Goal: Task Accomplishment & Management: Manage account settings

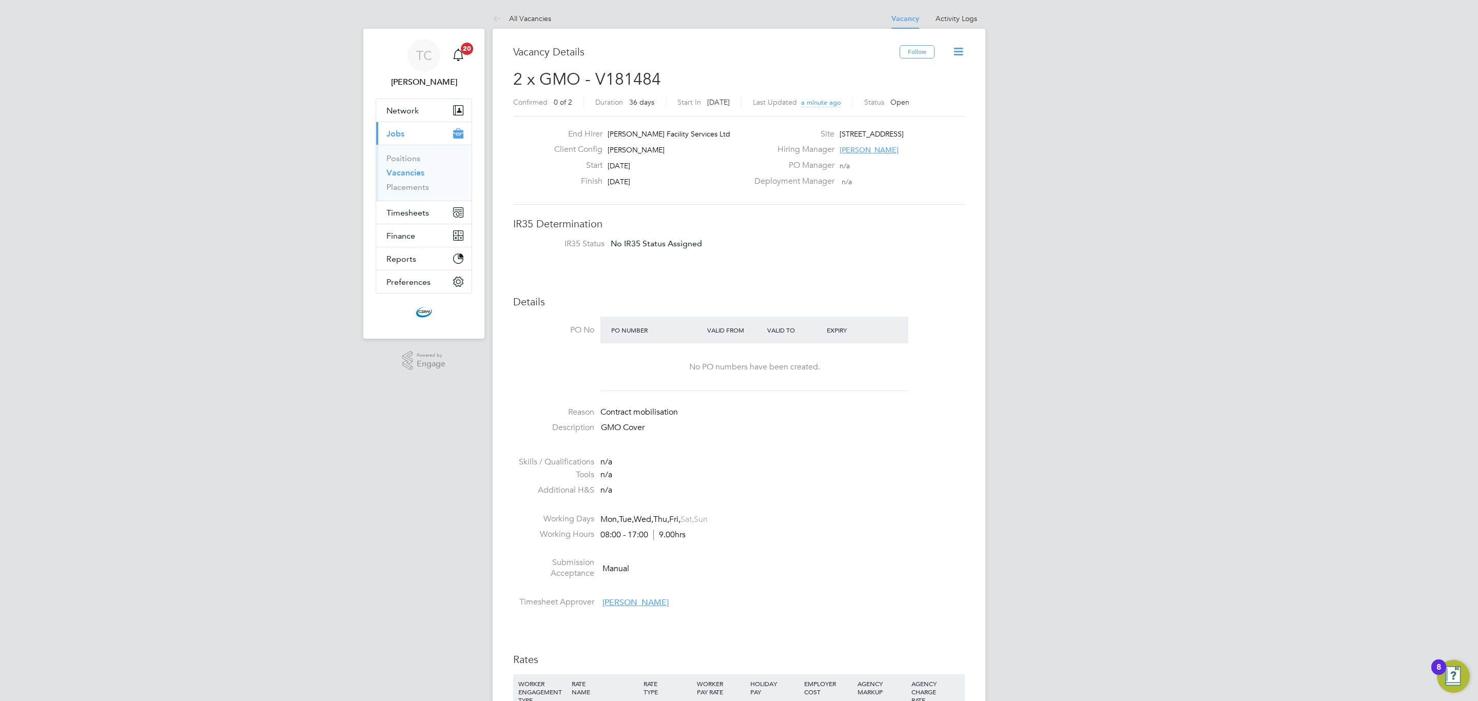
scroll to position [462, 0]
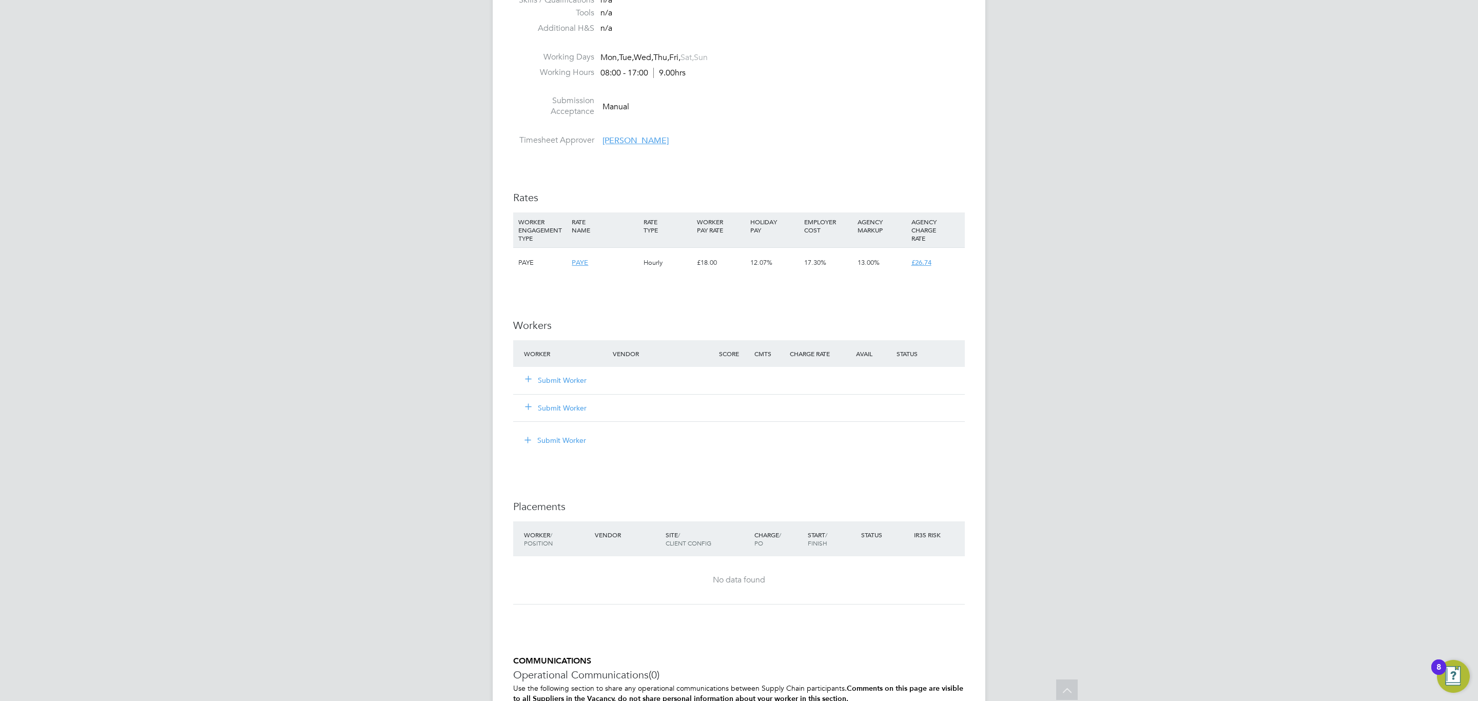
click at [566, 378] on button "Submit Worker" at bounding box center [556, 380] width 62 height 10
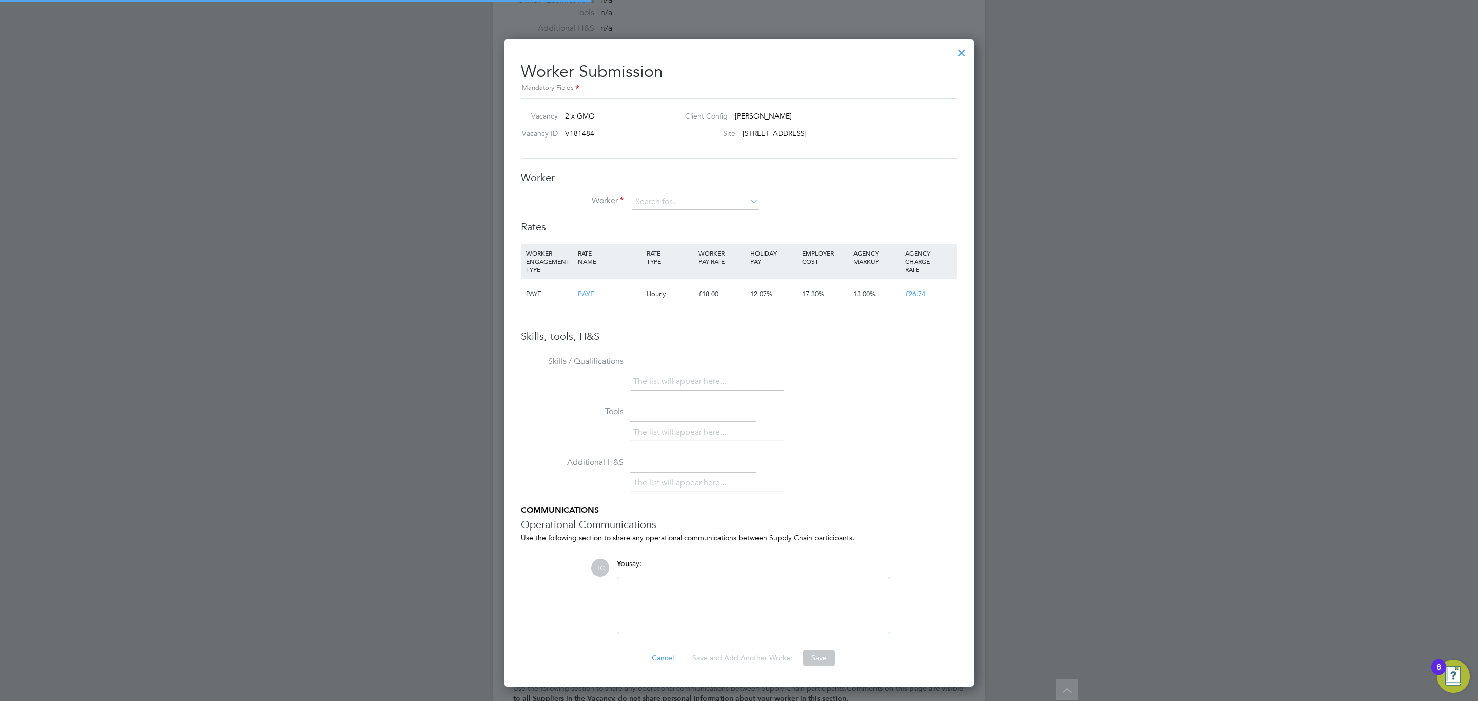
scroll to position [650, 469]
click at [718, 207] on input at bounding box center [695, 201] width 127 height 15
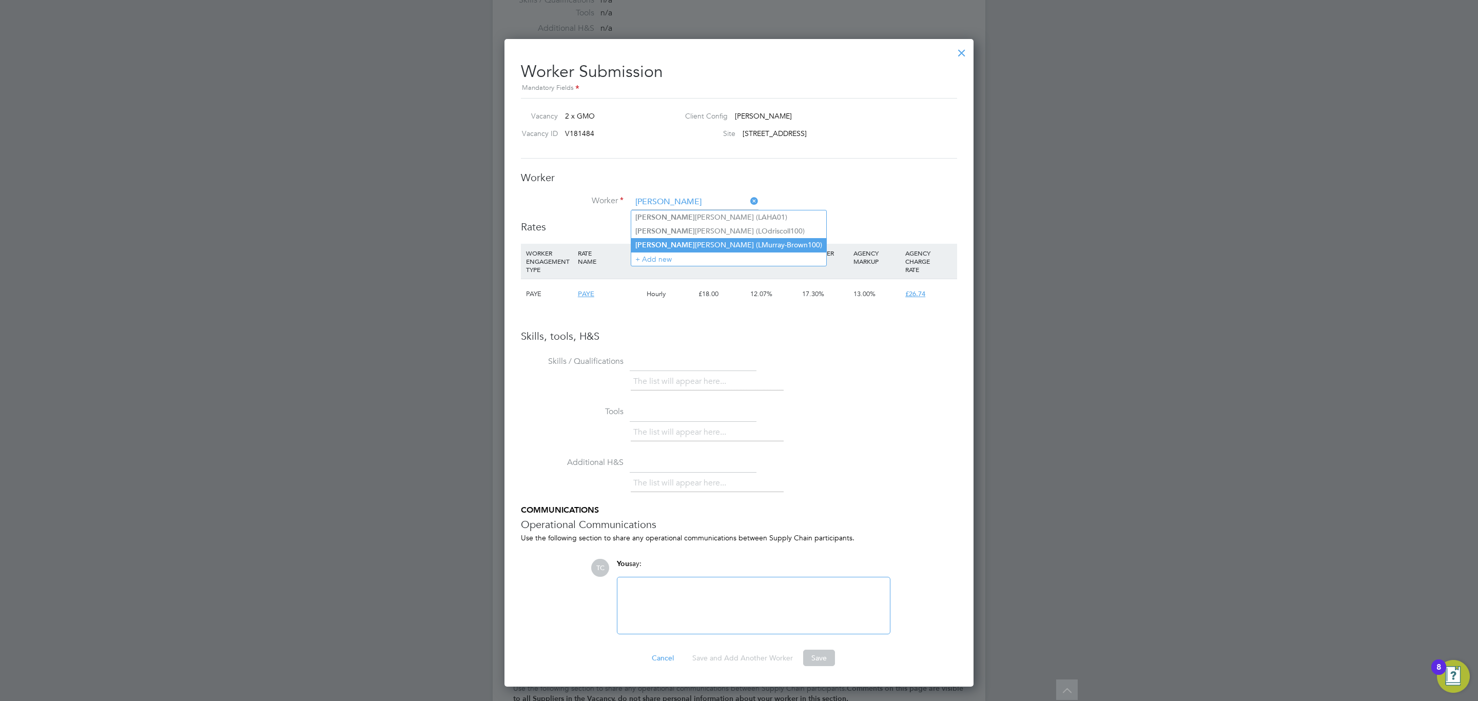
click at [710, 242] on li "Lach lan Murray - Brown (LMurray-Brown100)" at bounding box center [728, 245] width 195 height 14
type input "Lachlan Murray - Brown (LMurray-Brown100)"
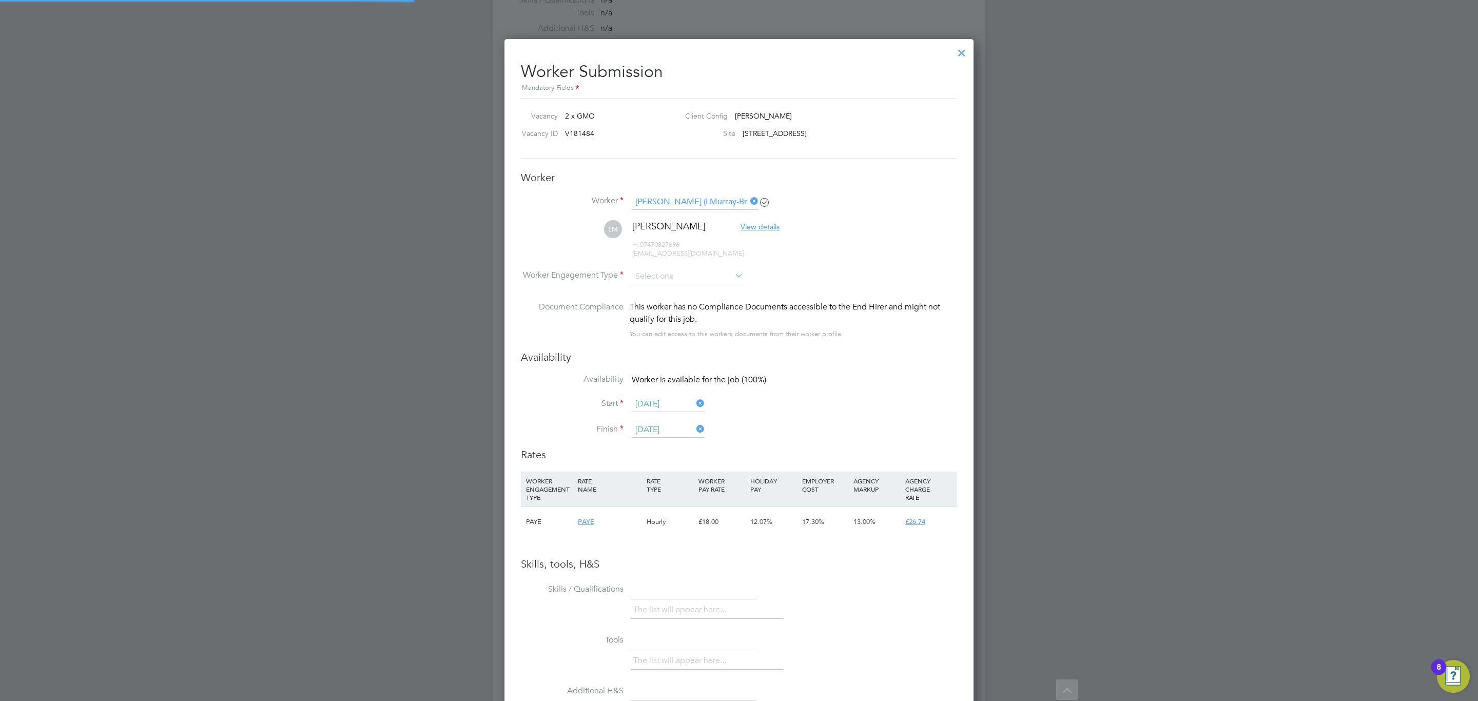
scroll to position [878, 469]
click at [680, 267] on li "LM Lachlan Murray - Brown View details m: 07470827696 lachlanmb@hotmail.co.nz" at bounding box center [739, 244] width 436 height 49
click at [682, 277] on input at bounding box center [687, 276] width 111 height 15
click at [678, 299] on li "PAYE" at bounding box center [687, 304] width 112 height 13
type input "PAYE"
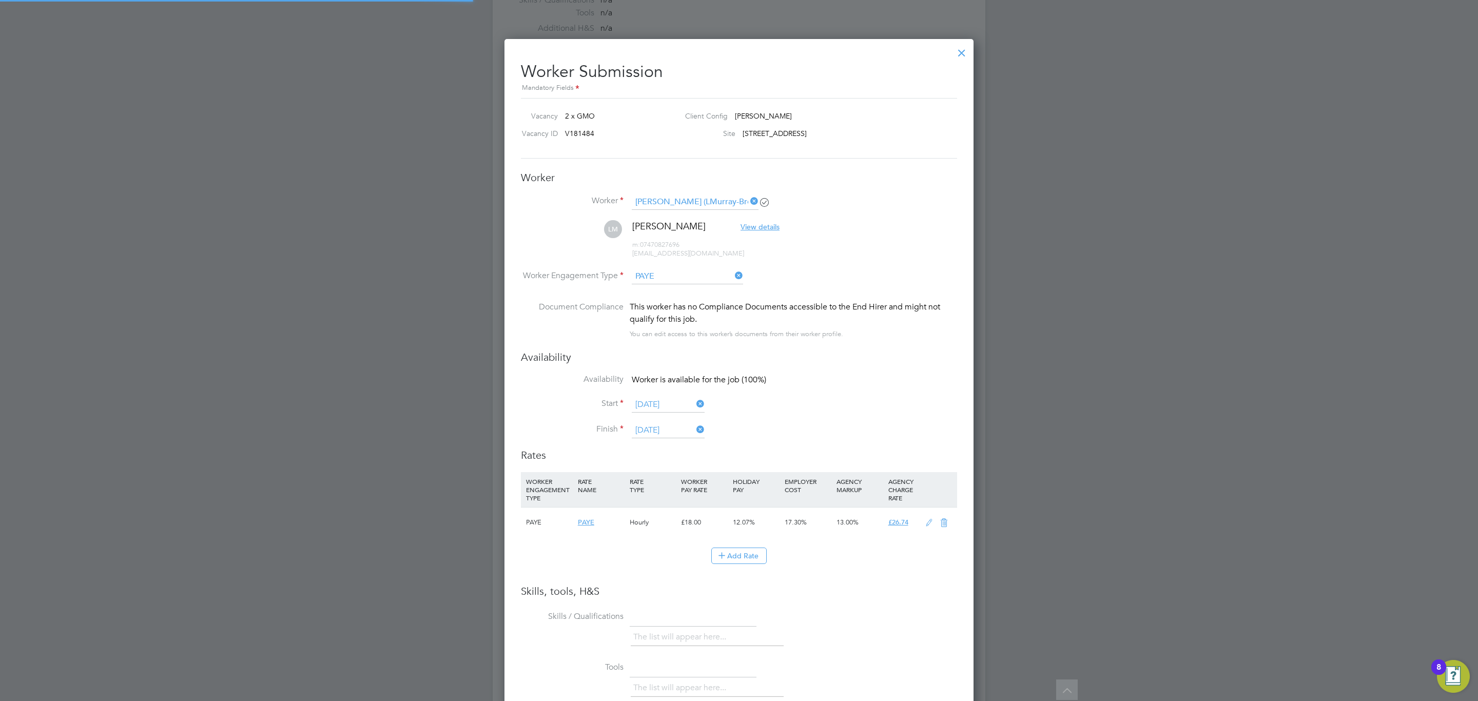
scroll to position [31, 52]
click at [930, 522] on icon at bounding box center [928, 523] width 13 height 8
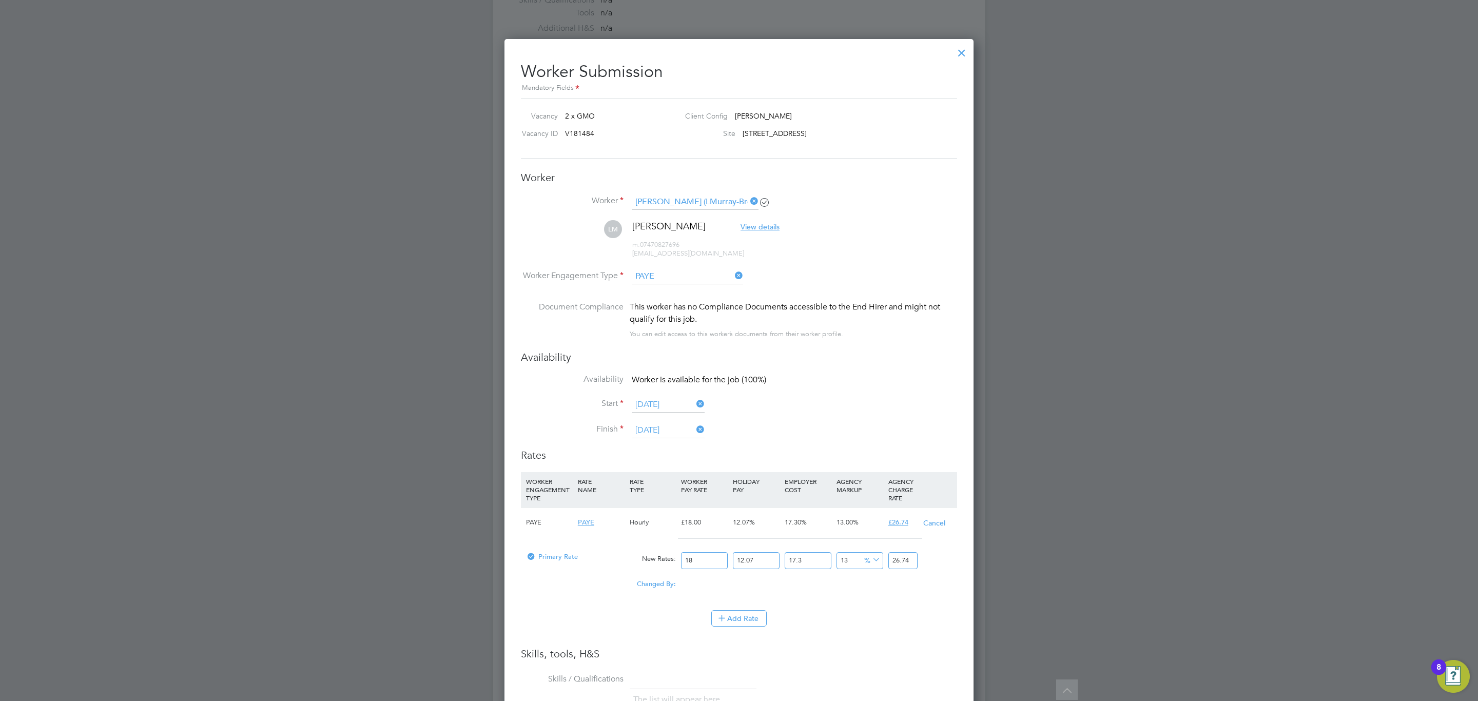
click at [699, 556] on input "18" at bounding box center [704, 560] width 47 height 17
type input "1"
type input "1.485476643"
type input "2"
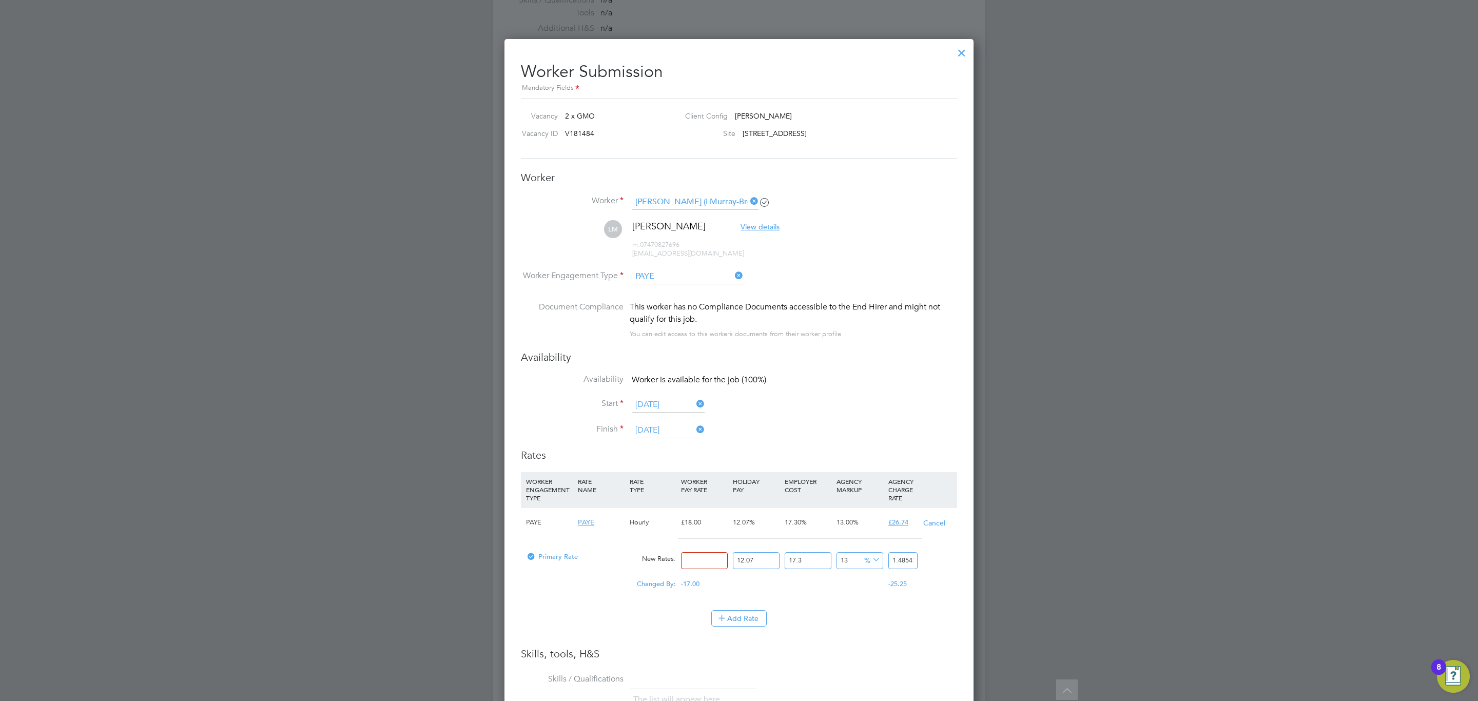
type input "2.970953286"
type input "21"
type input "31.195009503"
type input "21"
click at [838, 388] on li "Availability Worker is available for the job (100%)" at bounding box center [739, 385] width 436 height 23
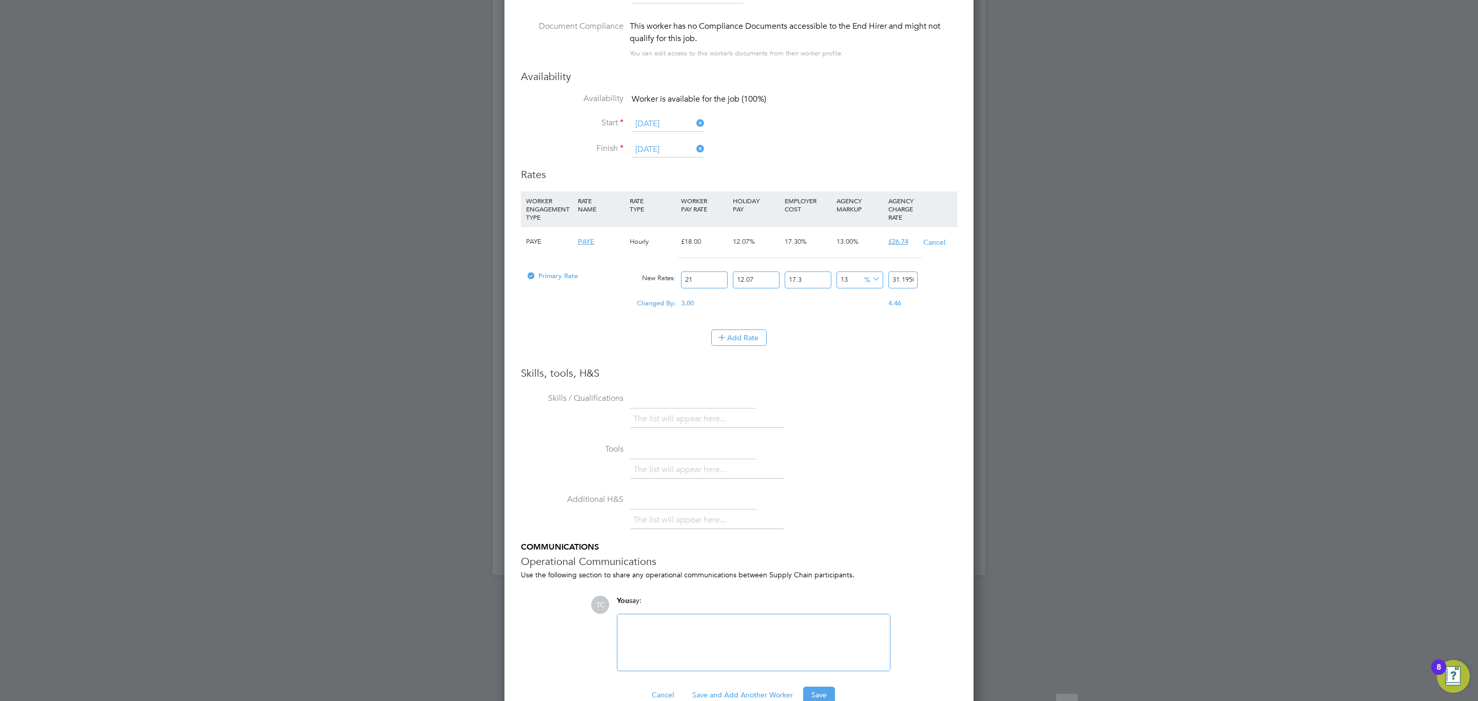
scroll to position [768, 0]
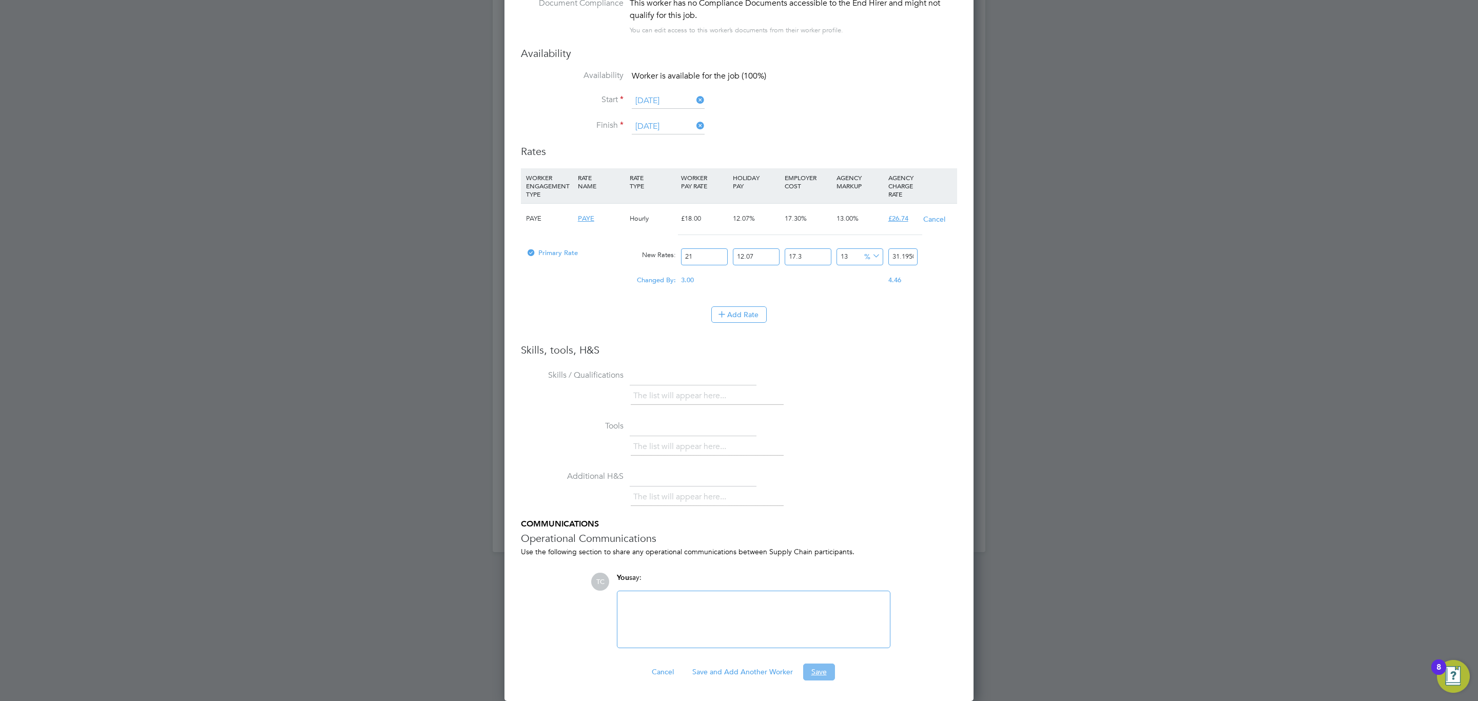
click at [828, 677] on button "Save" at bounding box center [819, 671] width 32 height 16
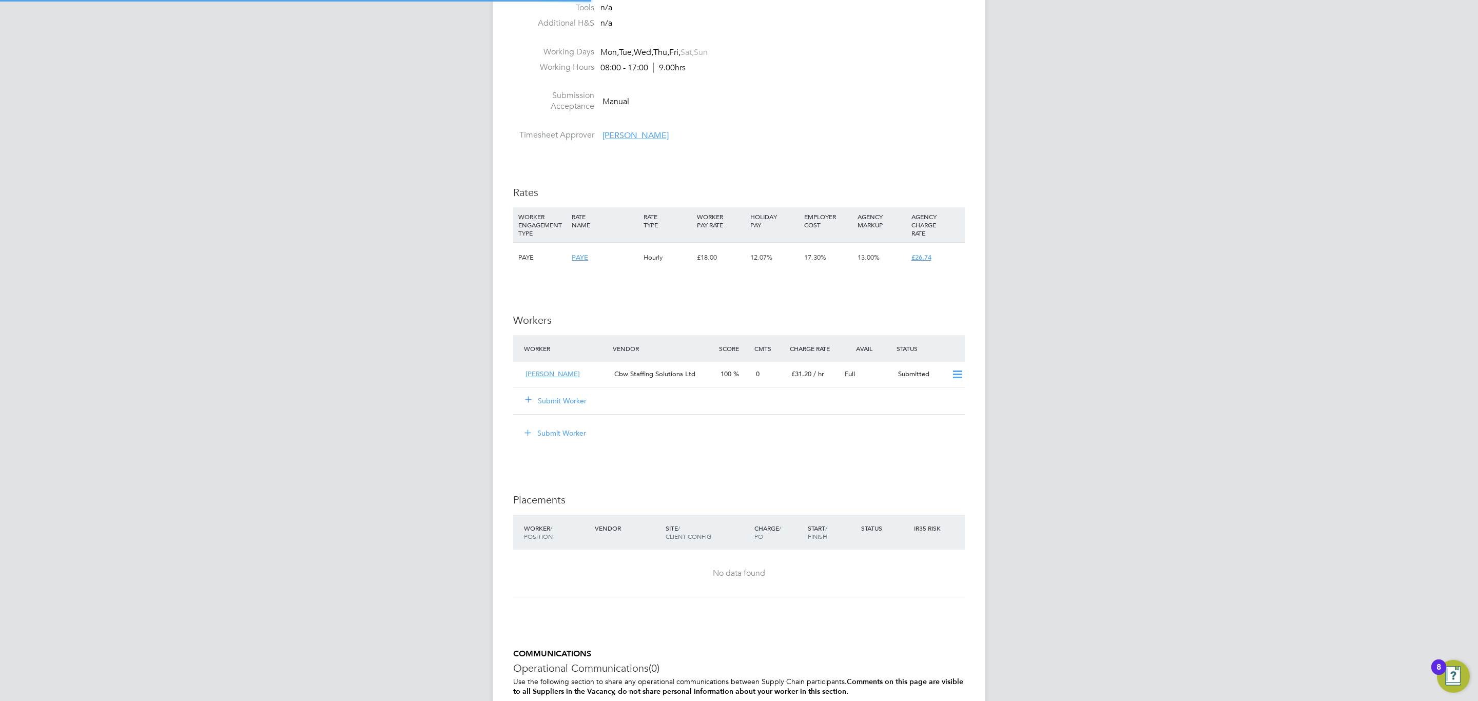
scroll to position [0, 0]
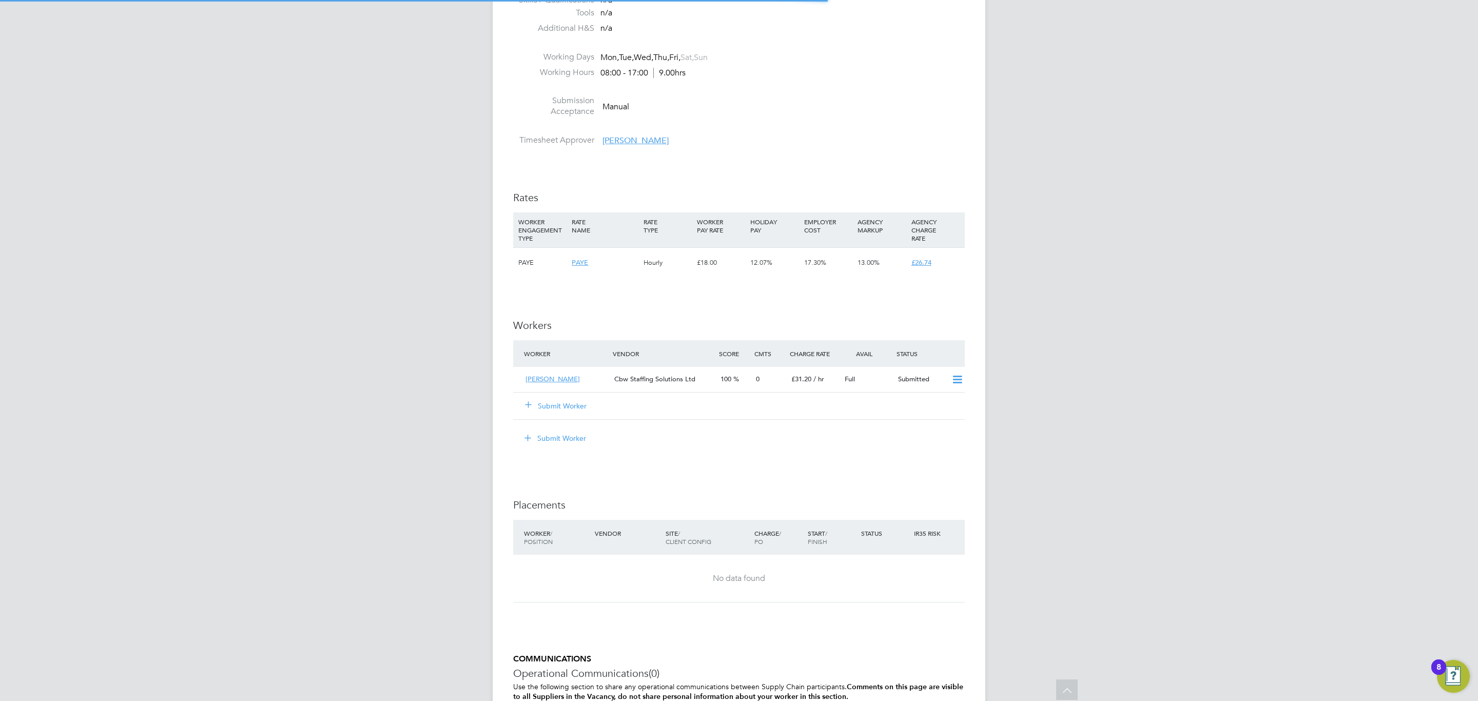
click at [573, 404] on button "Submit Worker" at bounding box center [556, 406] width 62 height 10
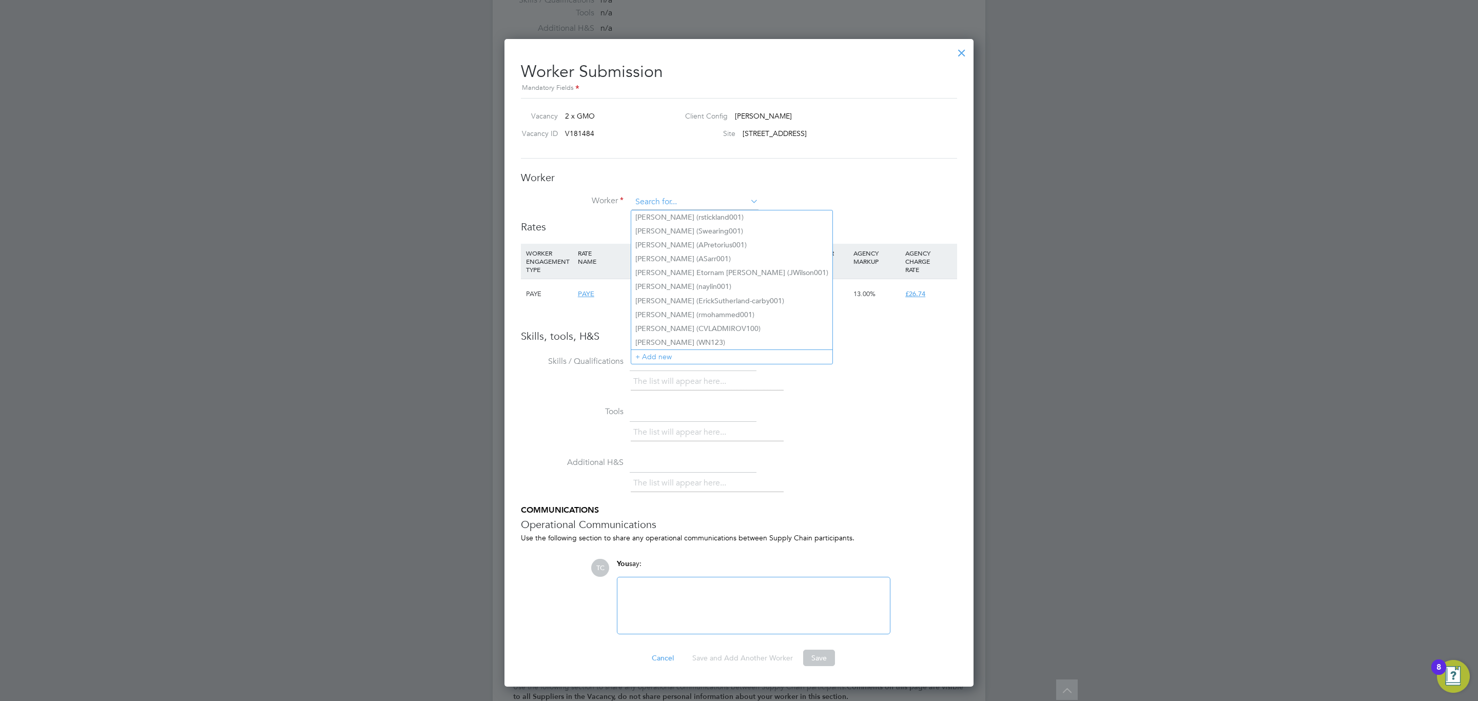
click at [682, 199] on input at bounding box center [695, 201] width 127 height 15
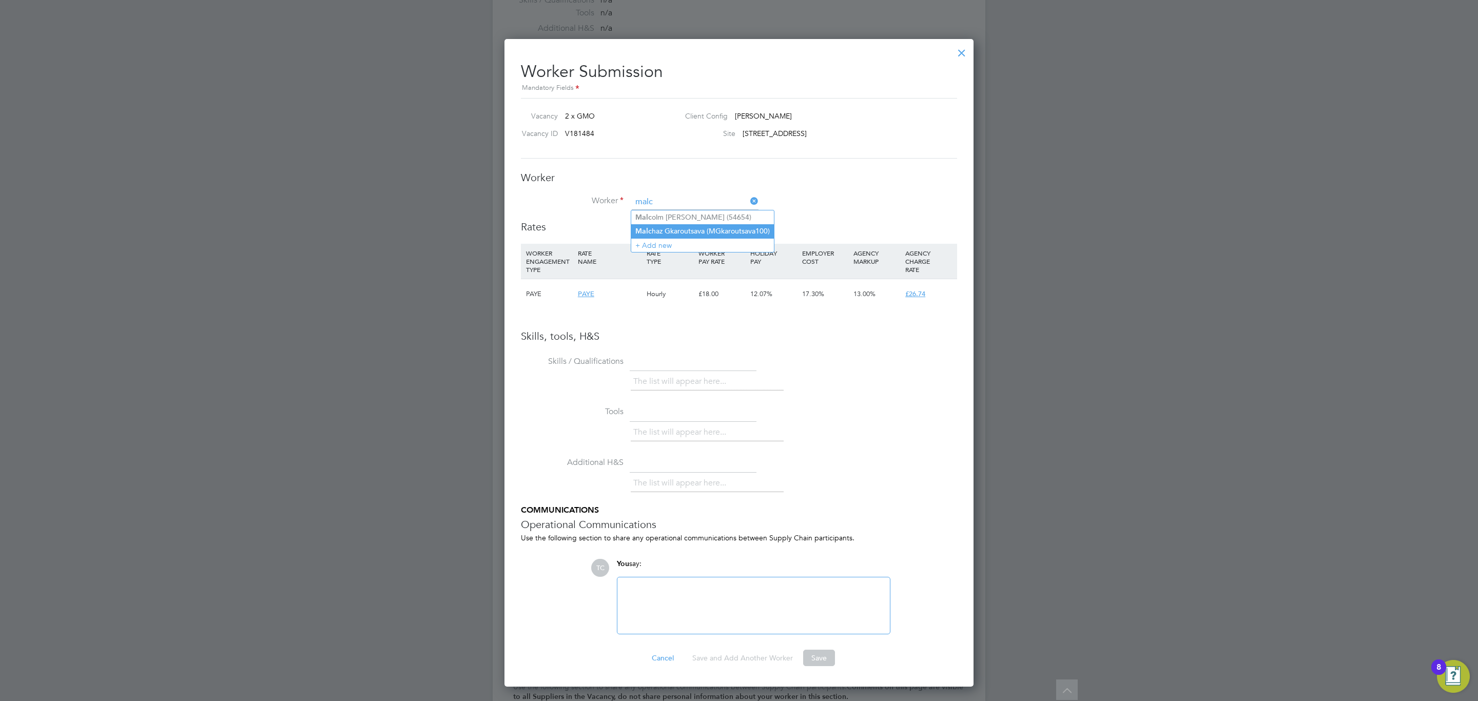
click at [682, 228] on li "Malc haz Gkaroutsava (MGkaroutsava100)" at bounding box center [702, 231] width 143 height 14
type input "Malchaz Gkaroutsava (MGkaroutsava100)"
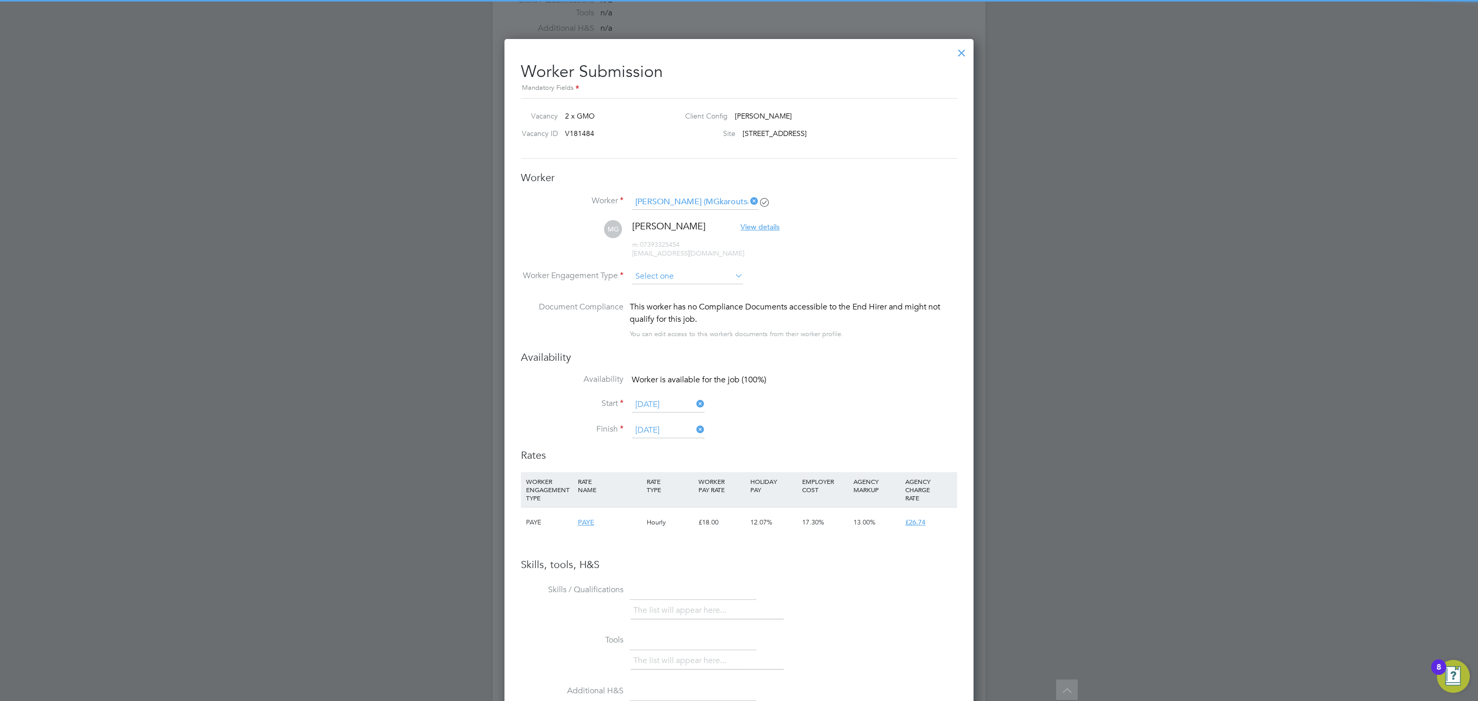
click at [683, 272] on input at bounding box center [687, 276] width 111 height 15
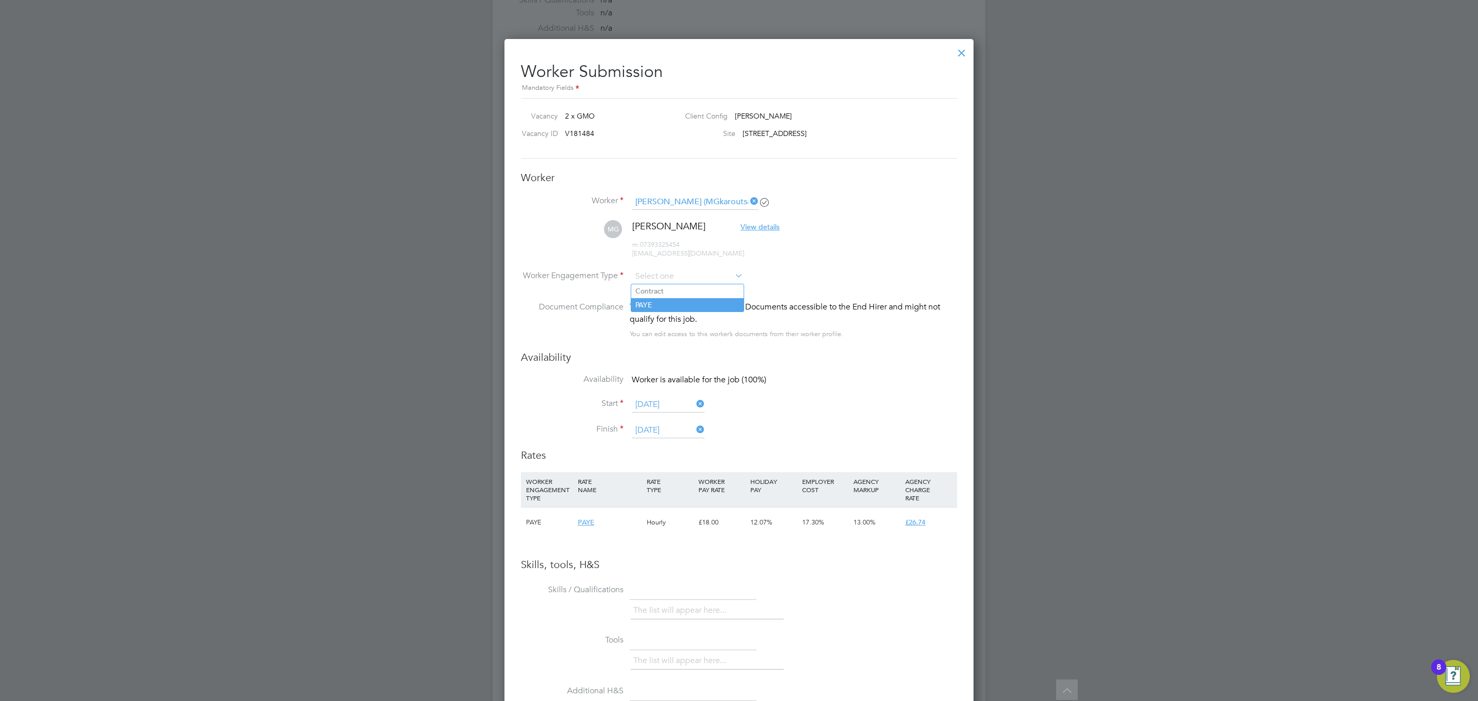
click at [685, 307] on li "PAYE" at bounding box center [687, 304] width 112 height 13
type input "PAYE"
click at [932, 522] on icon at bounding box center [928, 523] width 13 height 8
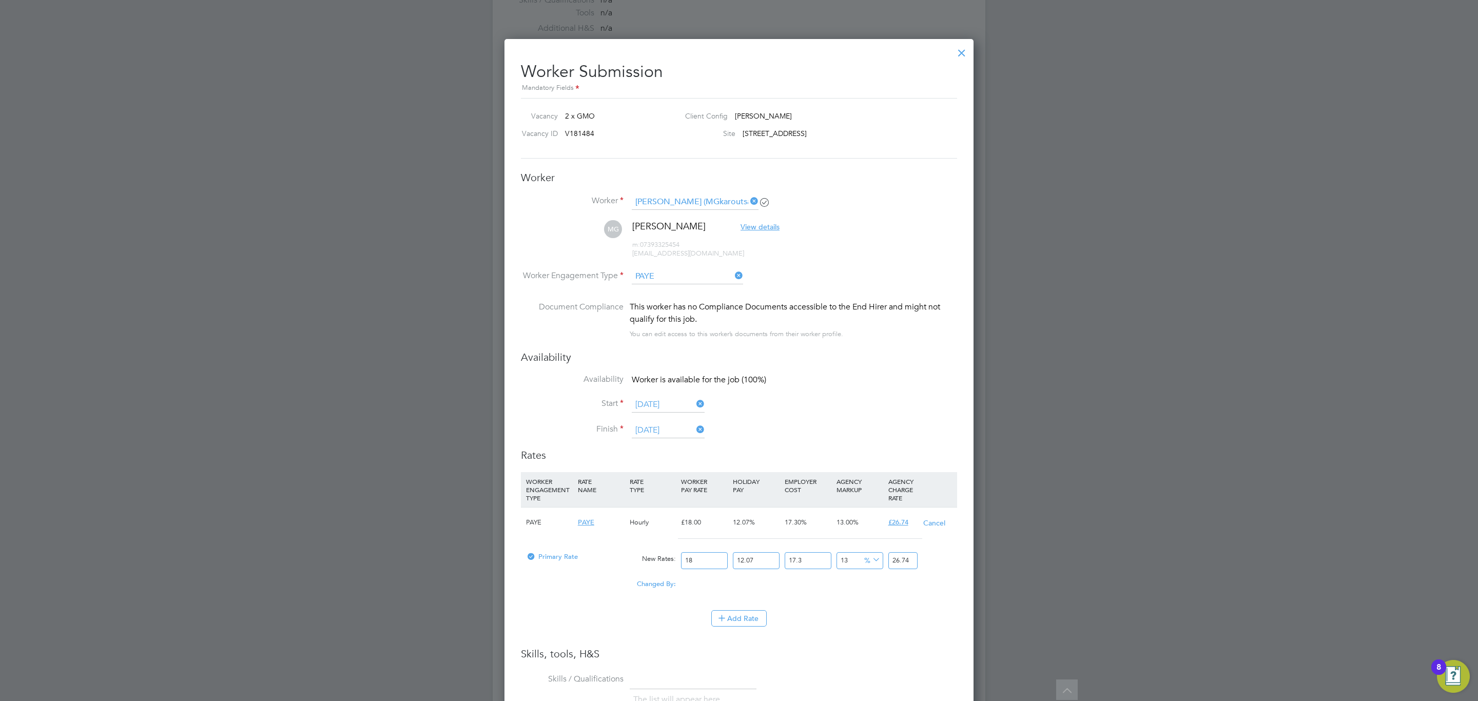
click at [709, 557] on input "18" at bounding box center [704, 560] width 47 height 17
type input "1"
type input "1.485476643"
type input "2"
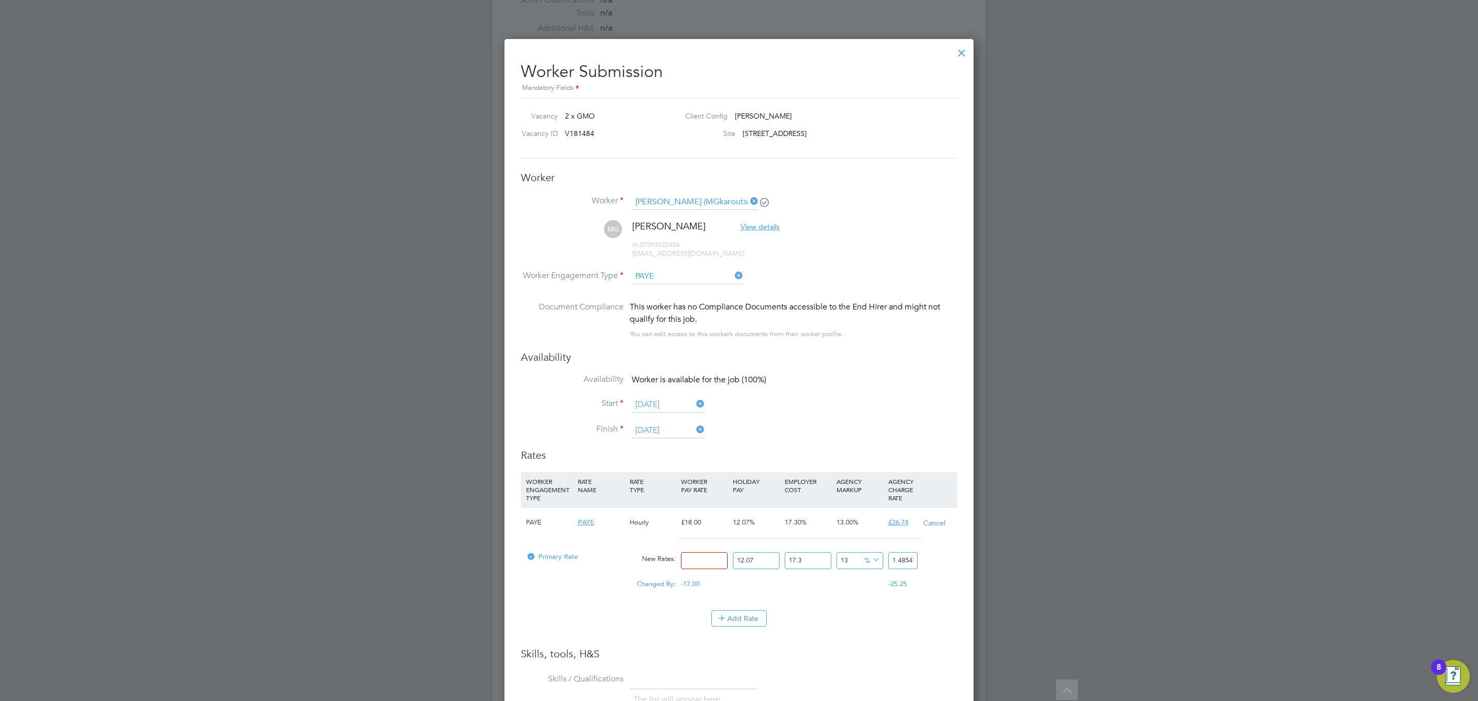
type input "2.970953286"
type input "21"
type input "31.195009503"
type input "21"
click at [833, 443] on li "Finish 31 Oct 2025" at bounding box center [739, 436] width 436 height 26
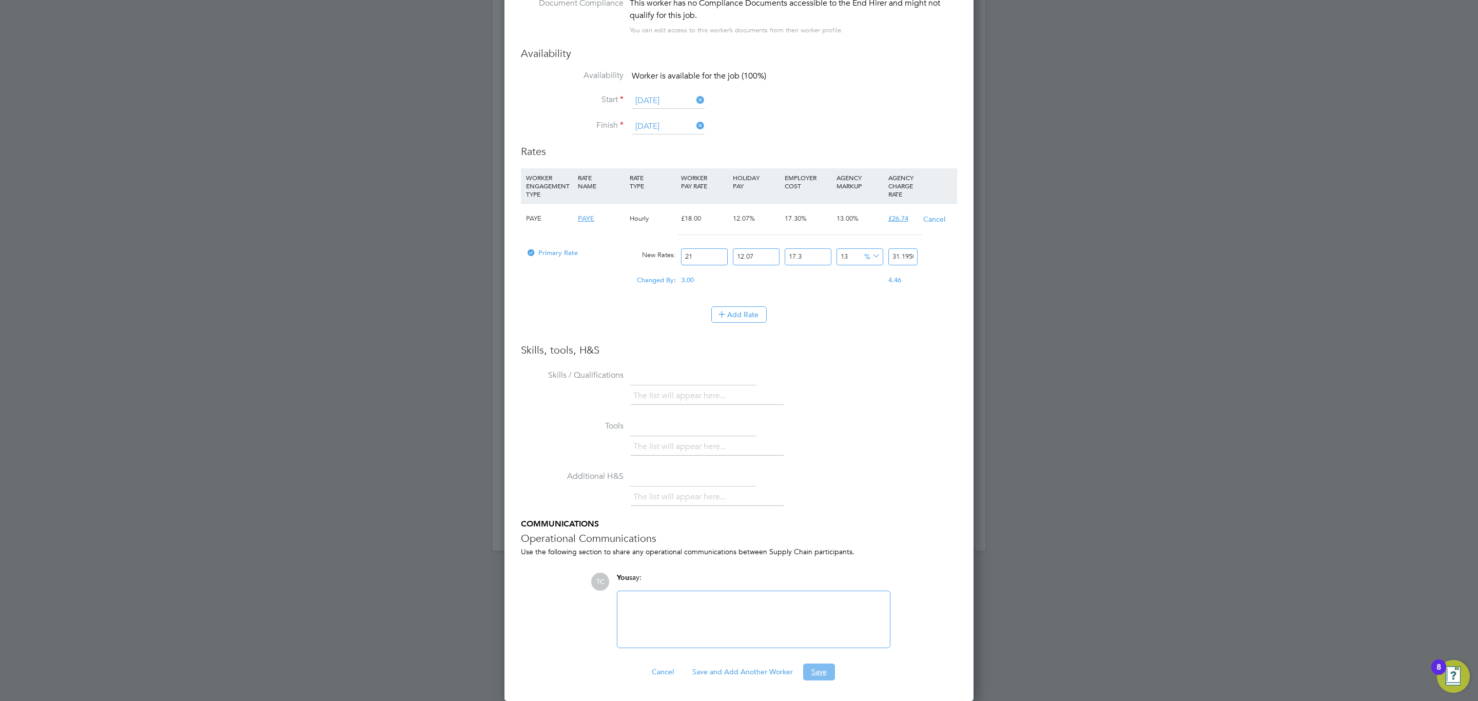
click at [827, 667] on button "Save" at bounding box center [819, 671] width 32 height 16
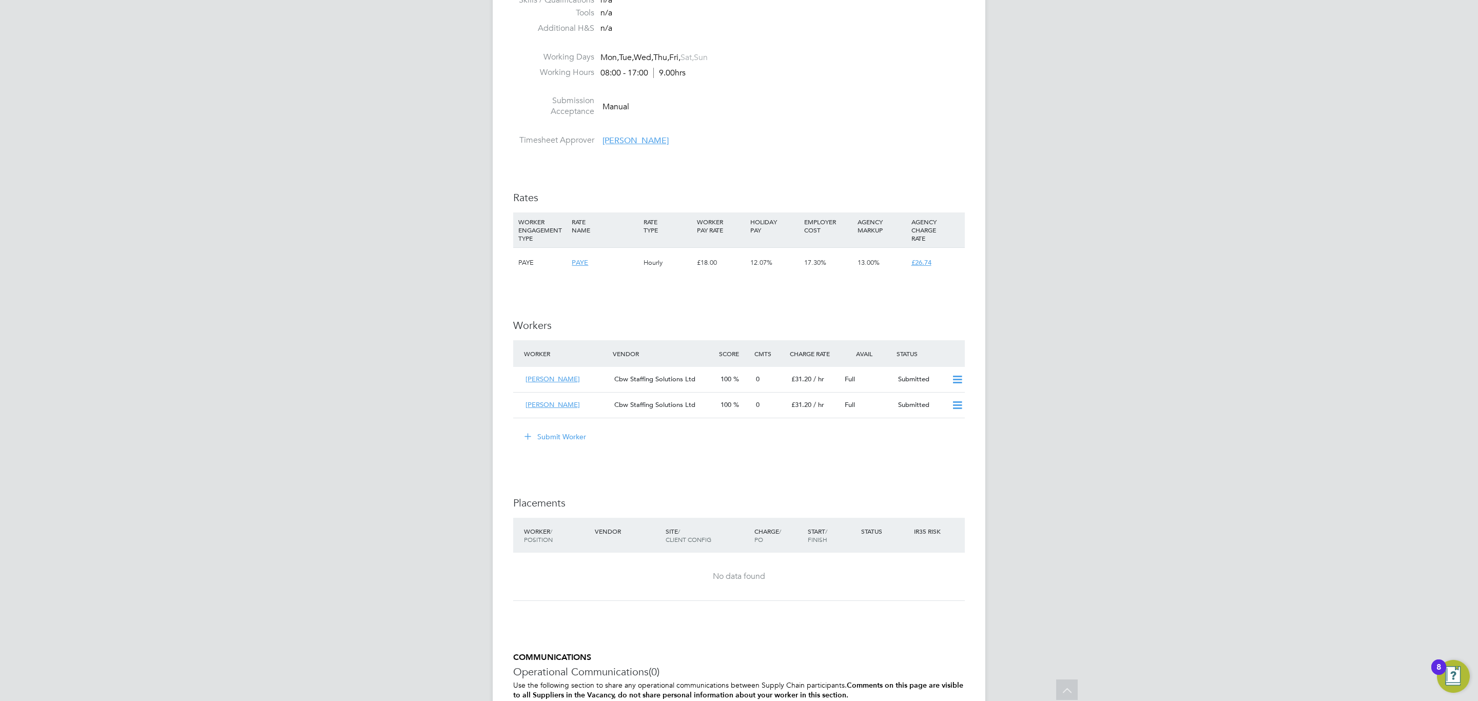
drag, startPoint x: 272, startPoint y: 416, endPoint x: 25, endPoint y: 11, distance: 474.4
click at [269, 412] on div "TC Tom Cheek Notifications 20 Applications: Network Team Members Businesses Sit…" at bounding box center [739, 203] width 1478 height 1331
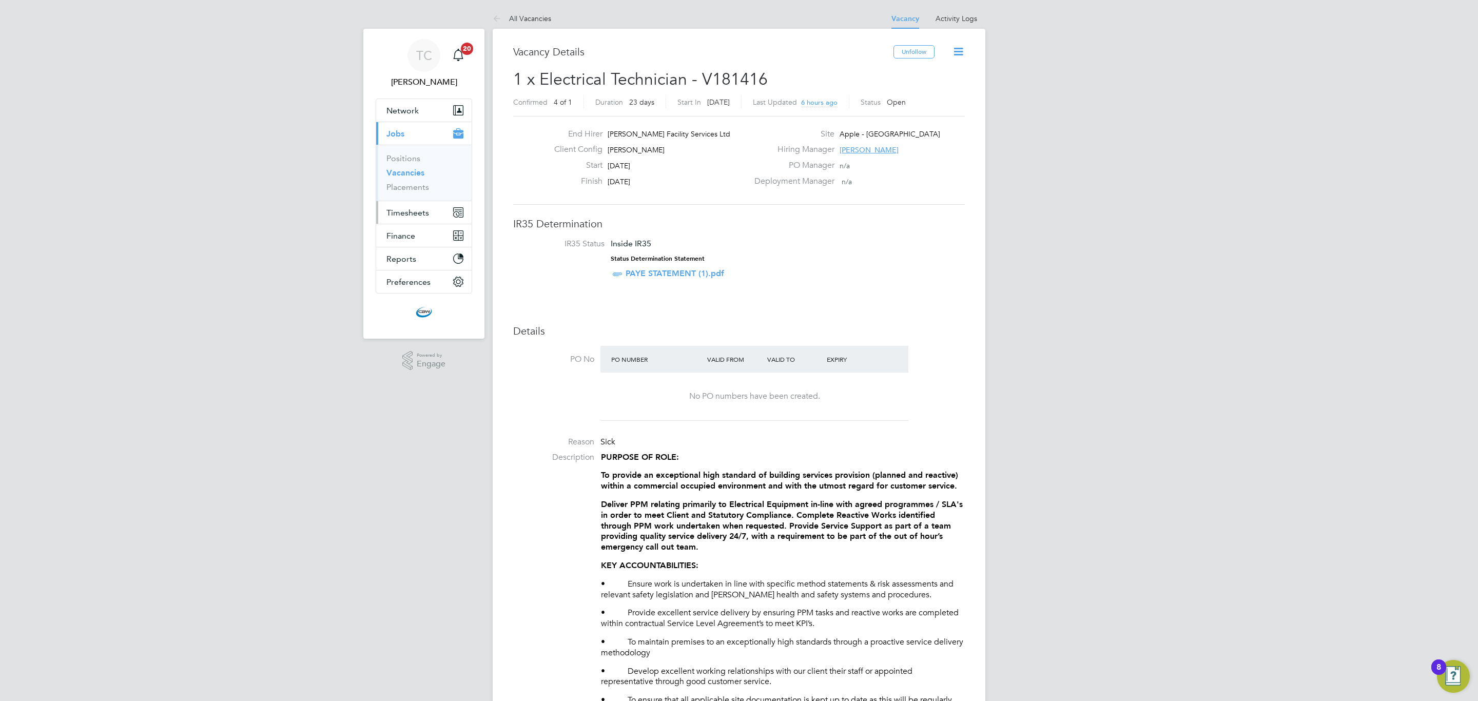
click at [402, 211] on span "Timesheets" at bounding box center [407, 213] width 43 height 10
click at [420, 181] on link "Timesheets" at bounding box center [407, 181] width 43 height 10
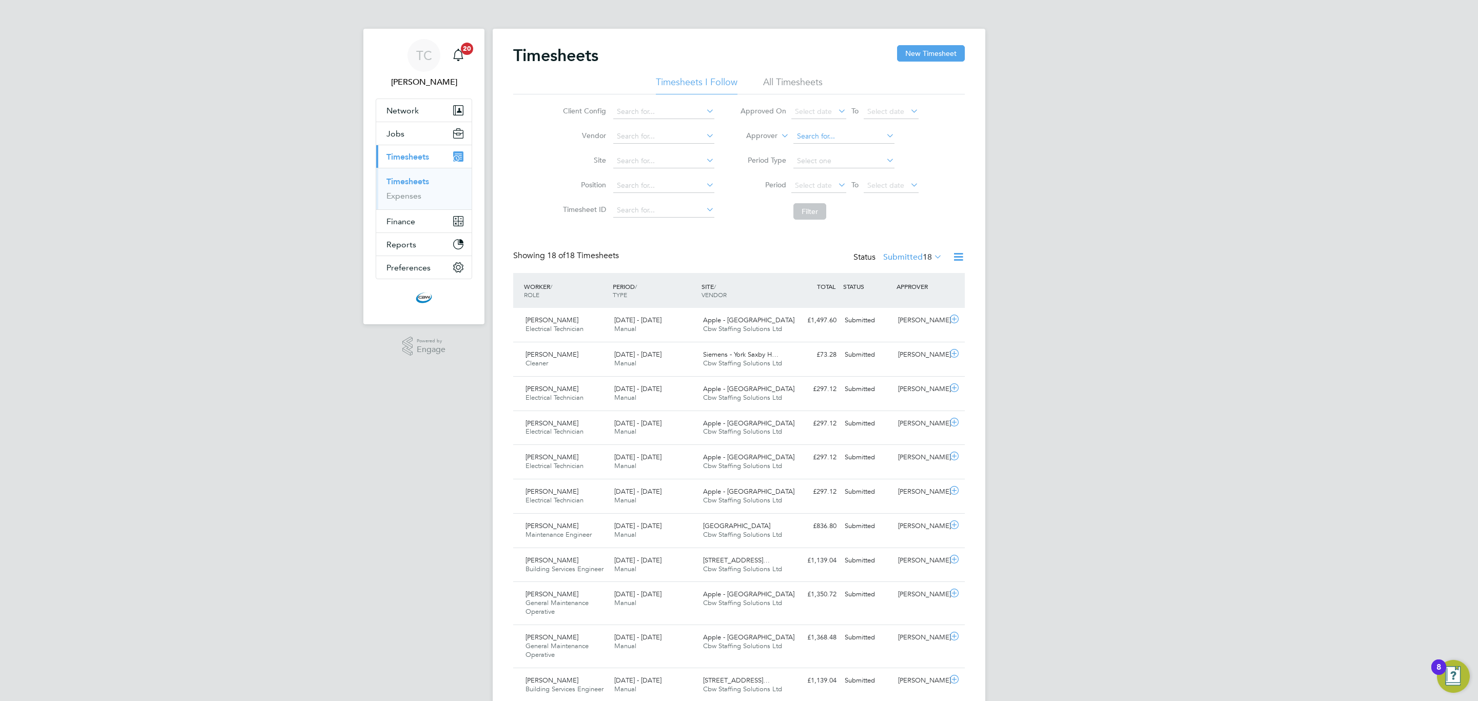
click at [824, 132] on input at bounding box center [843, 136] width 101 height 14
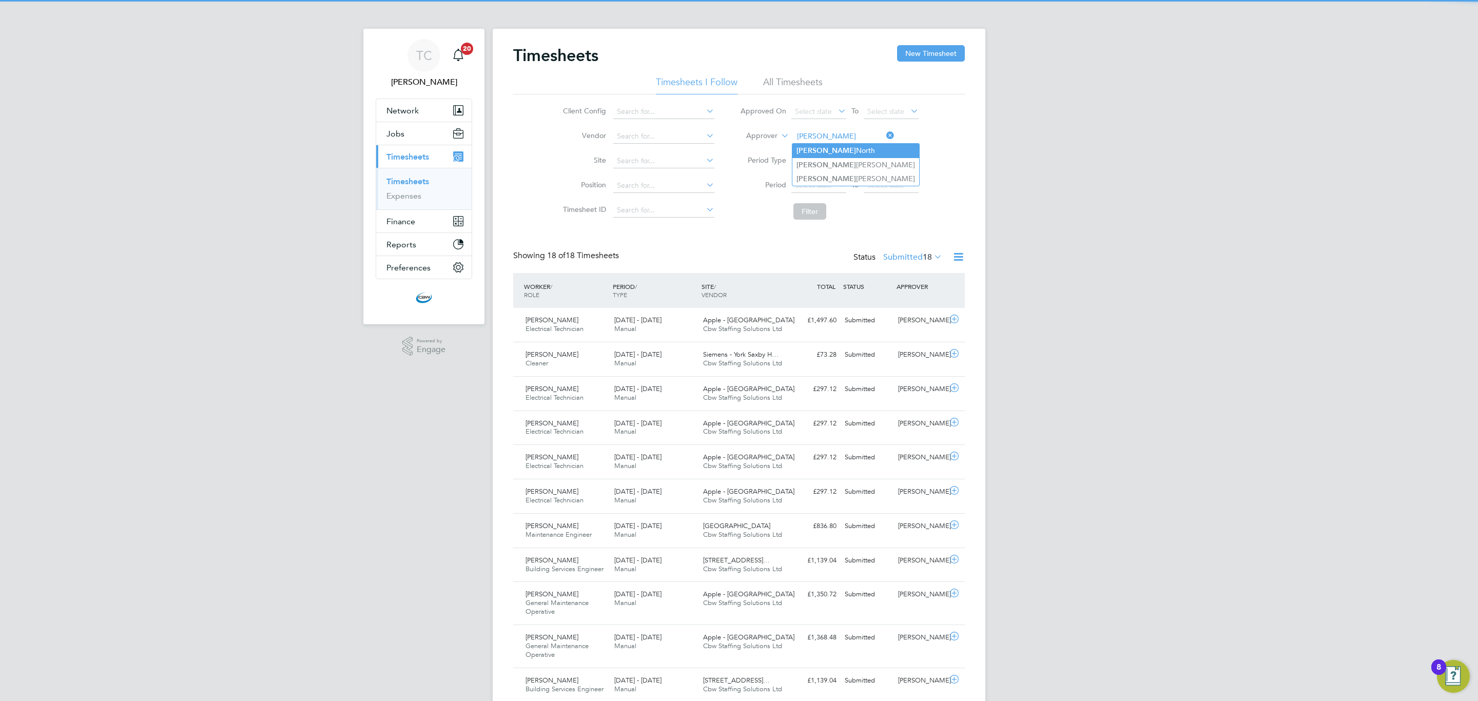
click at [819, 145] on li "Lucy North" at bounding box center [855, 151] width 127 height 14
type input "[PERSON_NAME]"
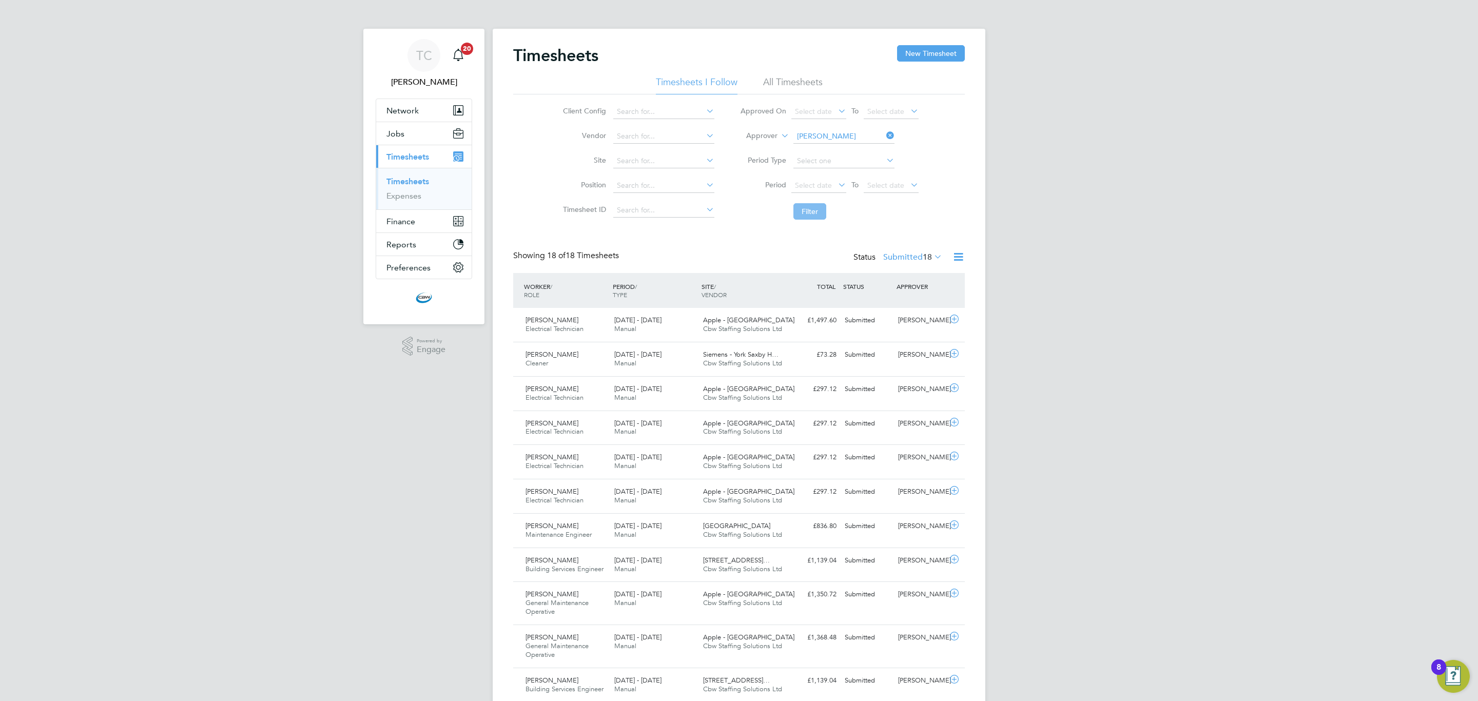
click at [817, 214] on button "Filter" at bounding box center [809, 211] width 33 height 16
click at [839, 139] on input at bounding box center [843, 136] width 101 height 14
click at [831, 146] on li "Lucy North" at bounding box center [855, 151] width 127 height 14
type input "[PERSON_NAME]"
click at [810, 208] on button "Filter" at bounding box center [809, 211] width 33 height 16
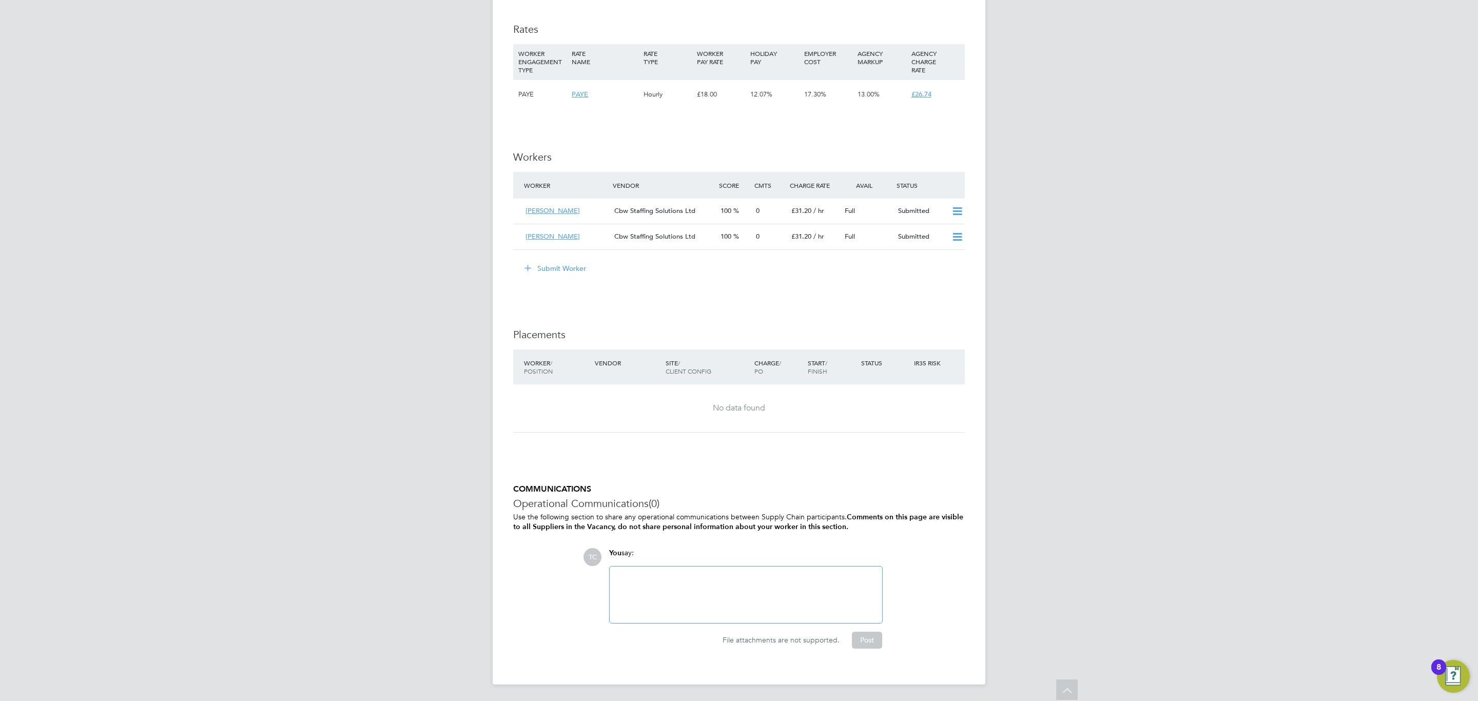
click at [200, 142] on div "TC Tom Cheek Notifications 20 Applications: Network Team Members Businesses Sit…" at bounding box center [739, 35] width 1478 height 1331
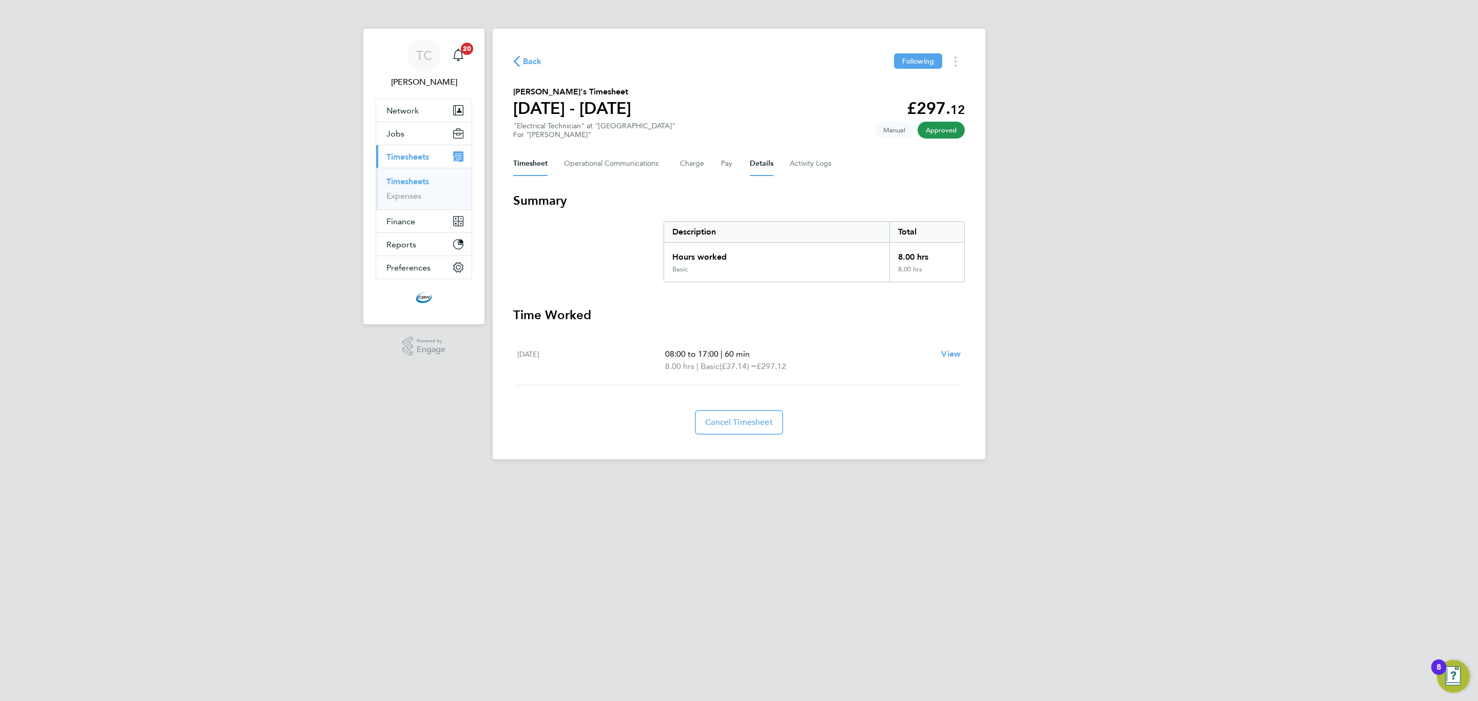
click at [762, 167] on button "Details" at bounding box center [762, 163] width 24 height 25
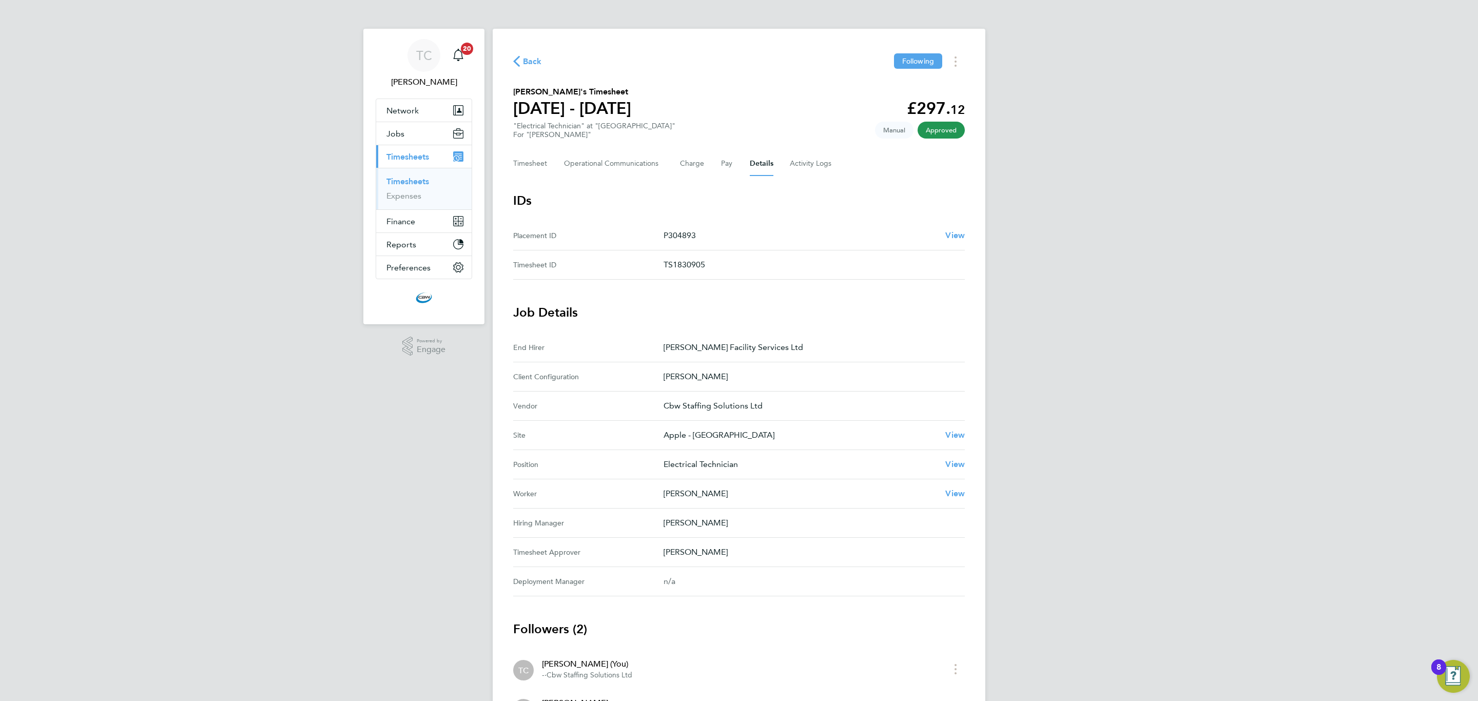
drag, startPoint x: 702, startPoint y: 234, endPoint x: 670, endPoint y: 234, distance: 32.3
click at [670, 234] on p "P304893" at bounding box center [799, 235] width 273 height 12
copy p "304893"
click at [516, 170] on button "Timesheet" at bounding box center [530, 163] width 34 height 25
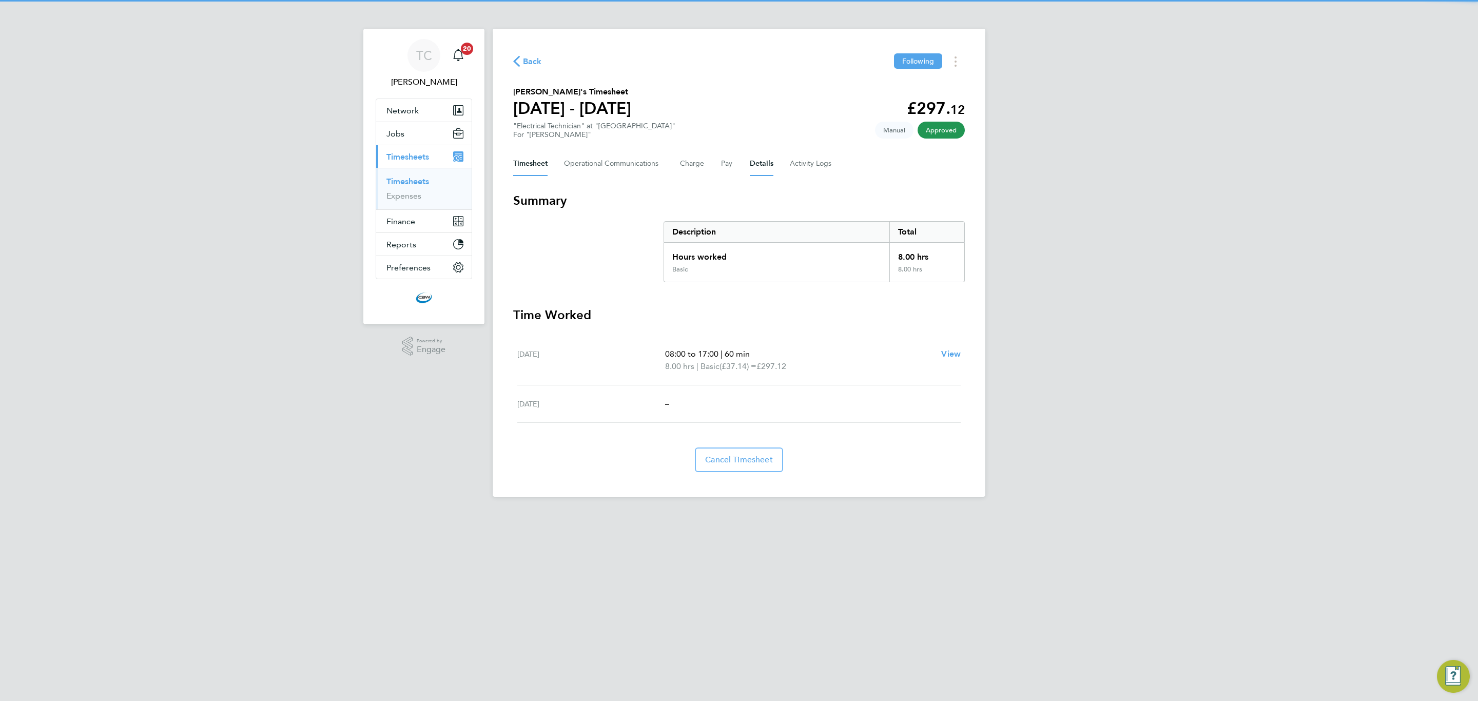
click at [764, 174] on button "Details" at bounding box center [762, 163] width 24 height 25
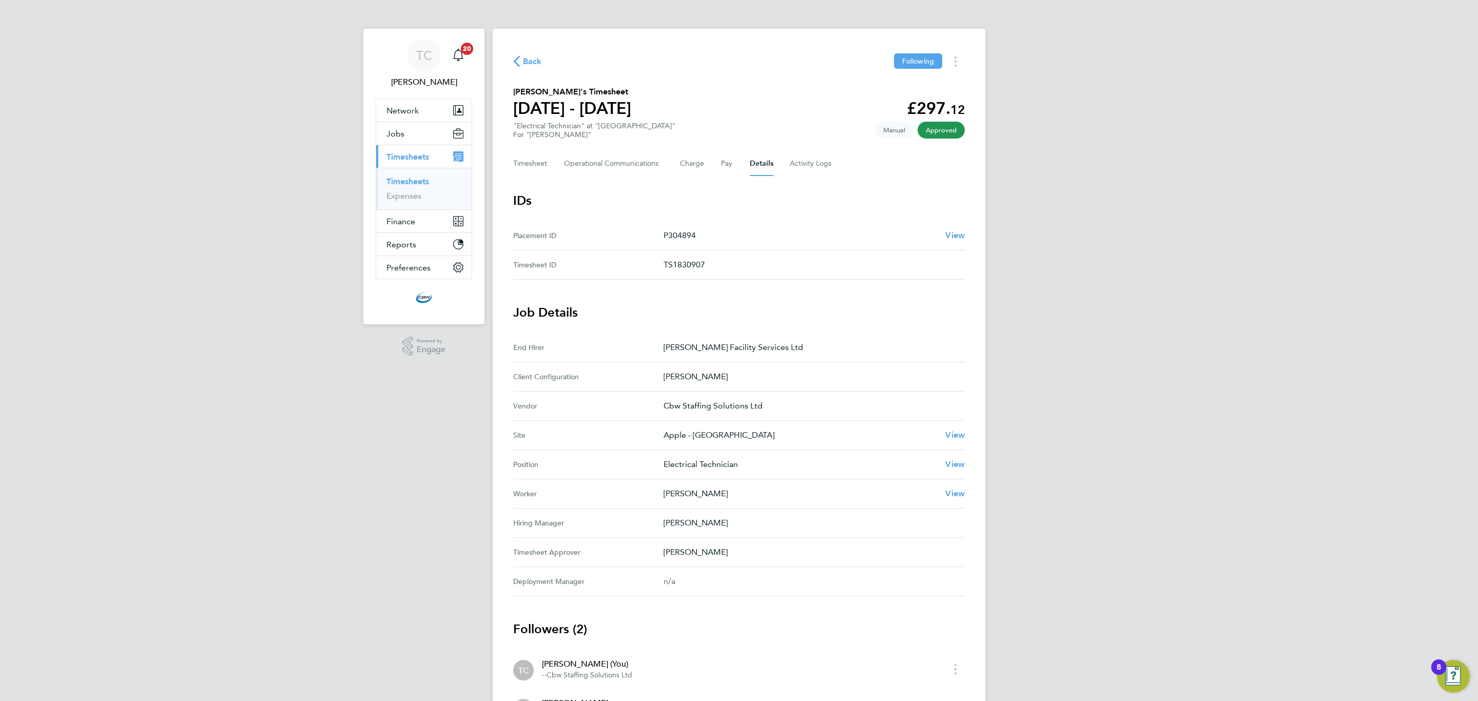
drag, startPoint x: 698, startPoint y: 234, endPoint x: 670, endPoint y: 236, distance: 28.3
click at [670, 236] on p "P304894" at bounding box center [799, 235] width 273 height 12
copy p "304894"
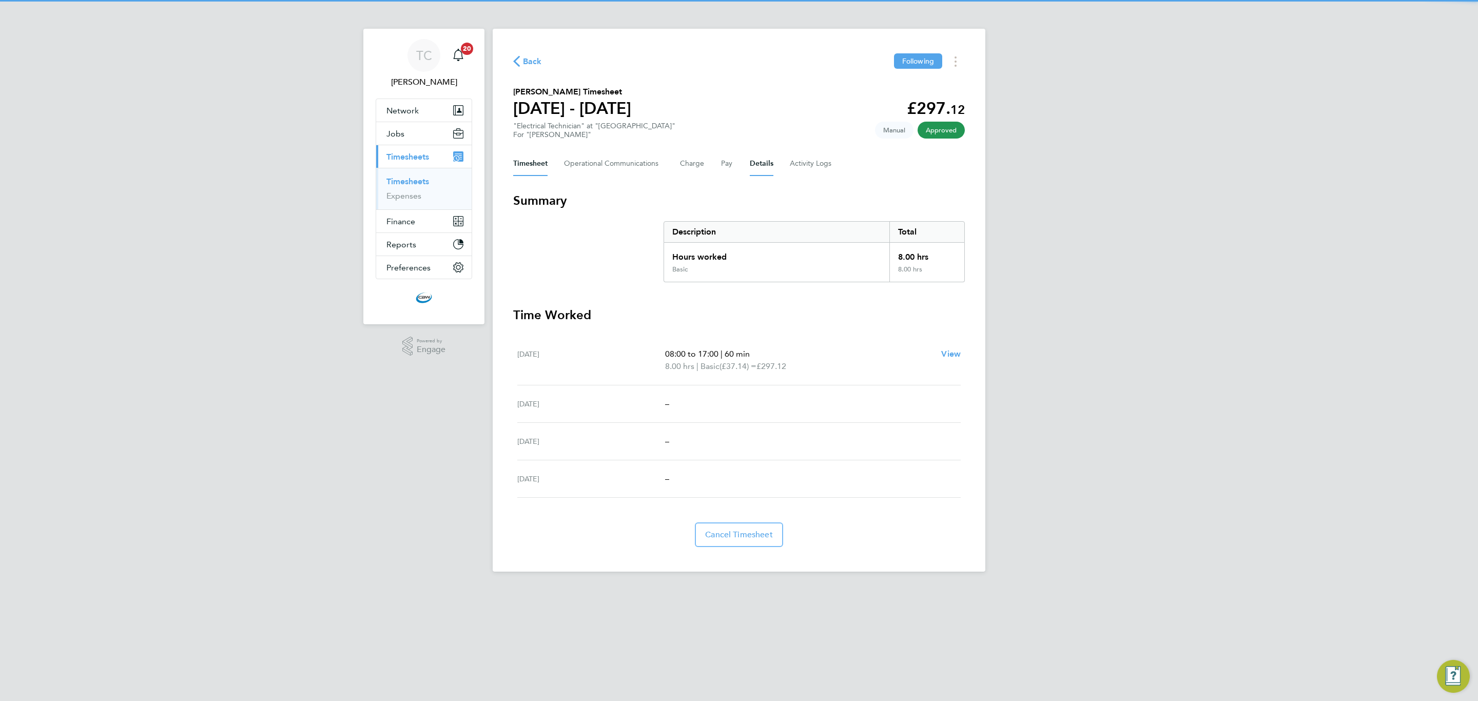
click at [756, 160] on button "Details" at bounding box center [762, 163] width 24 height 25
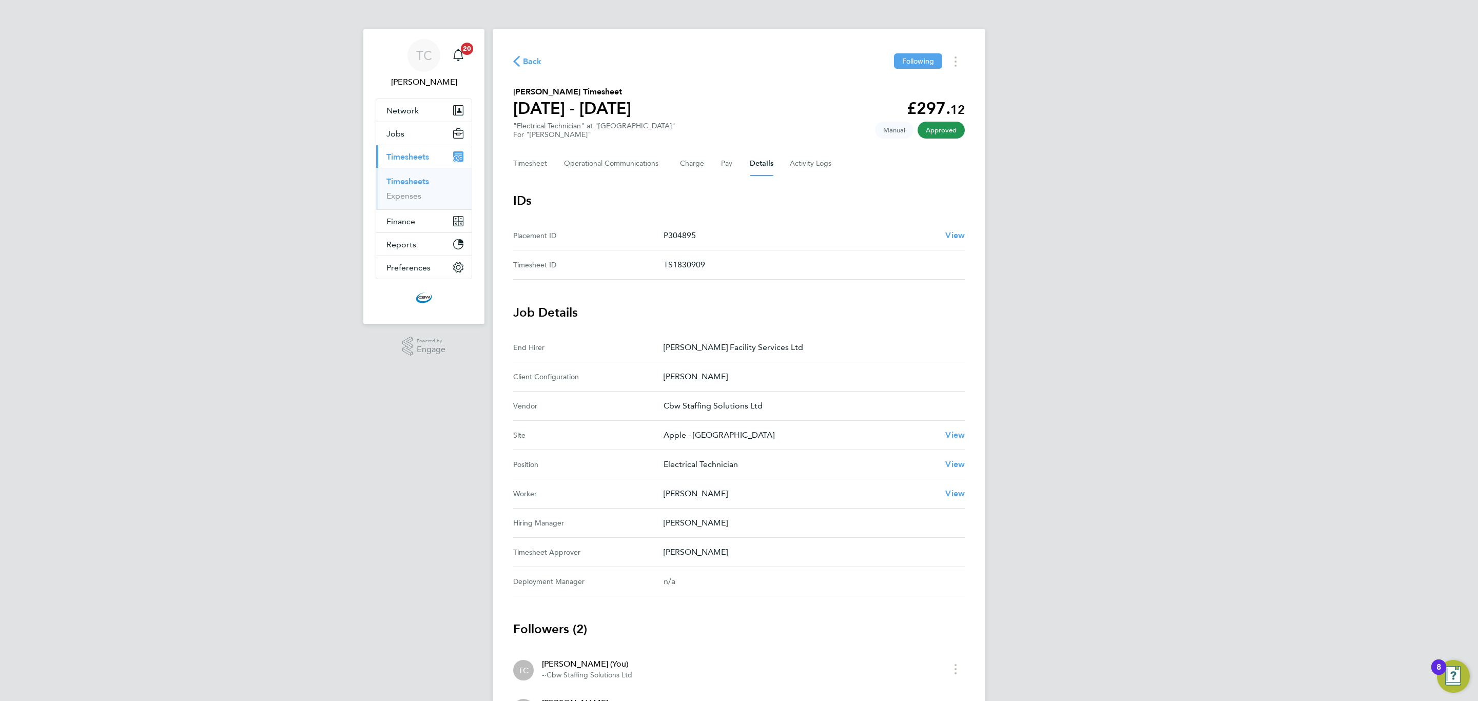
drag, startPoint x: 708, startPoint y: 230, endPoint x: 670, endPoint y: 231, distance: 38.5
click at [670, 231] on p "P304895" at bounding box center [799, 235] width 273 height 12
copy p "304895"
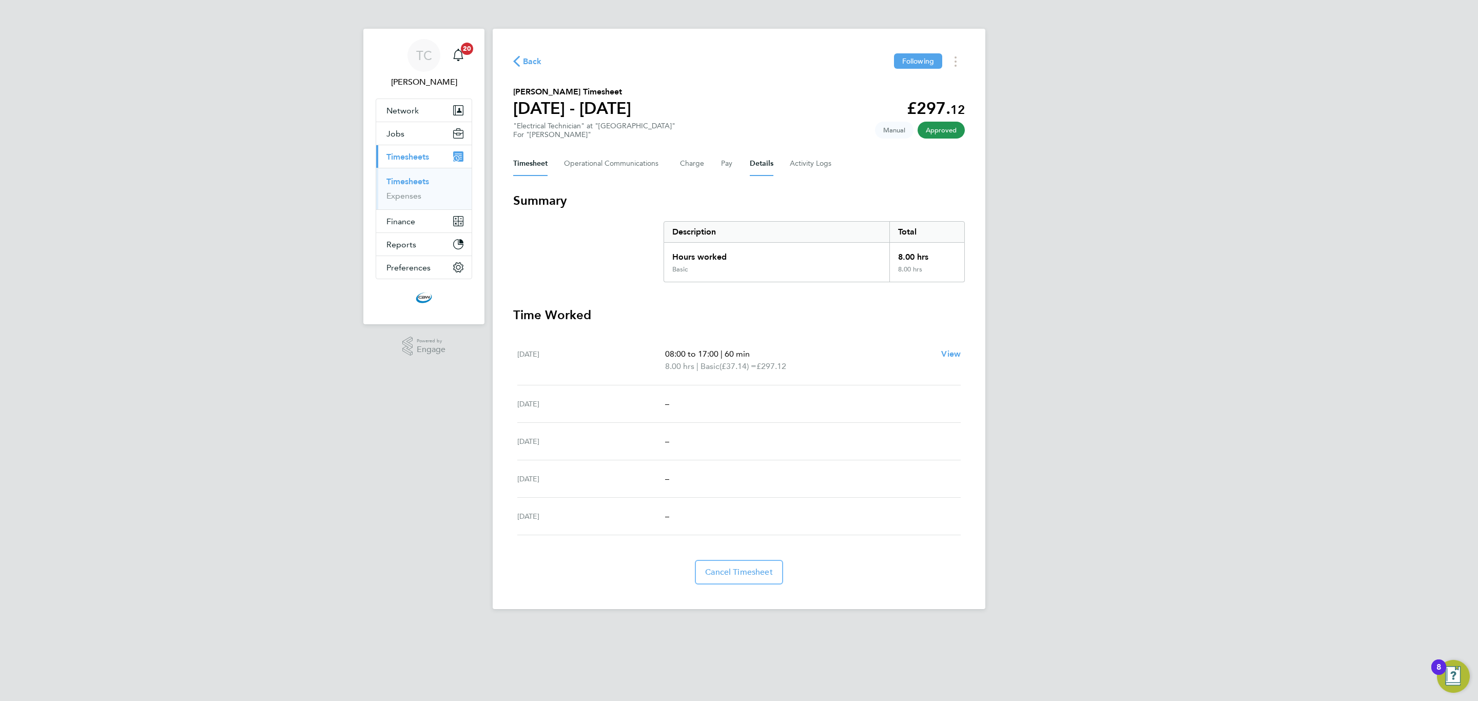
click at [750, 156] on button "Details" at bounding box center [762, 163] width 24 height 25
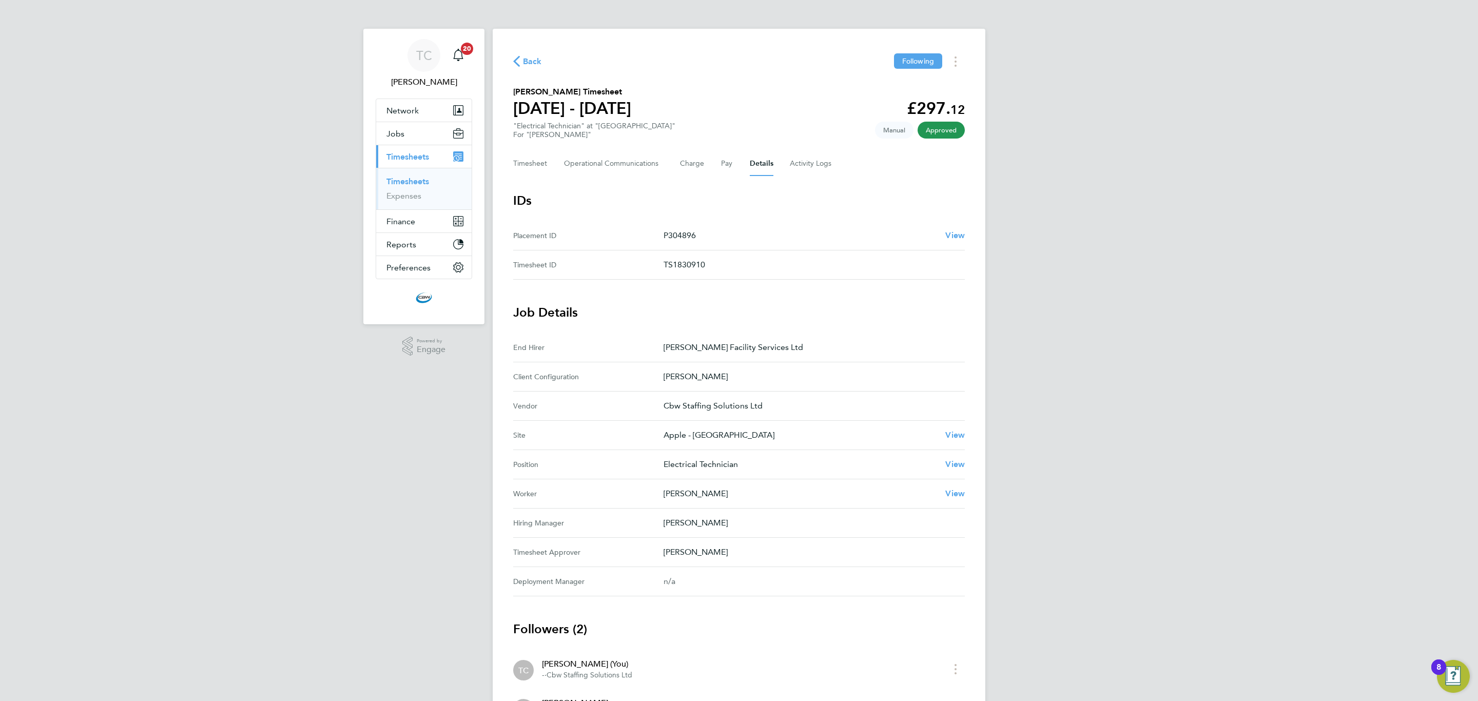
drag, startPoint x: 714, startPoint y: 231, endPoint x: 666, endPoint y: 233, distance: 47.8
click at [666, 233] on p "P304896" at bounding box center [799, 235] width 273 height 12
copy p "304896"
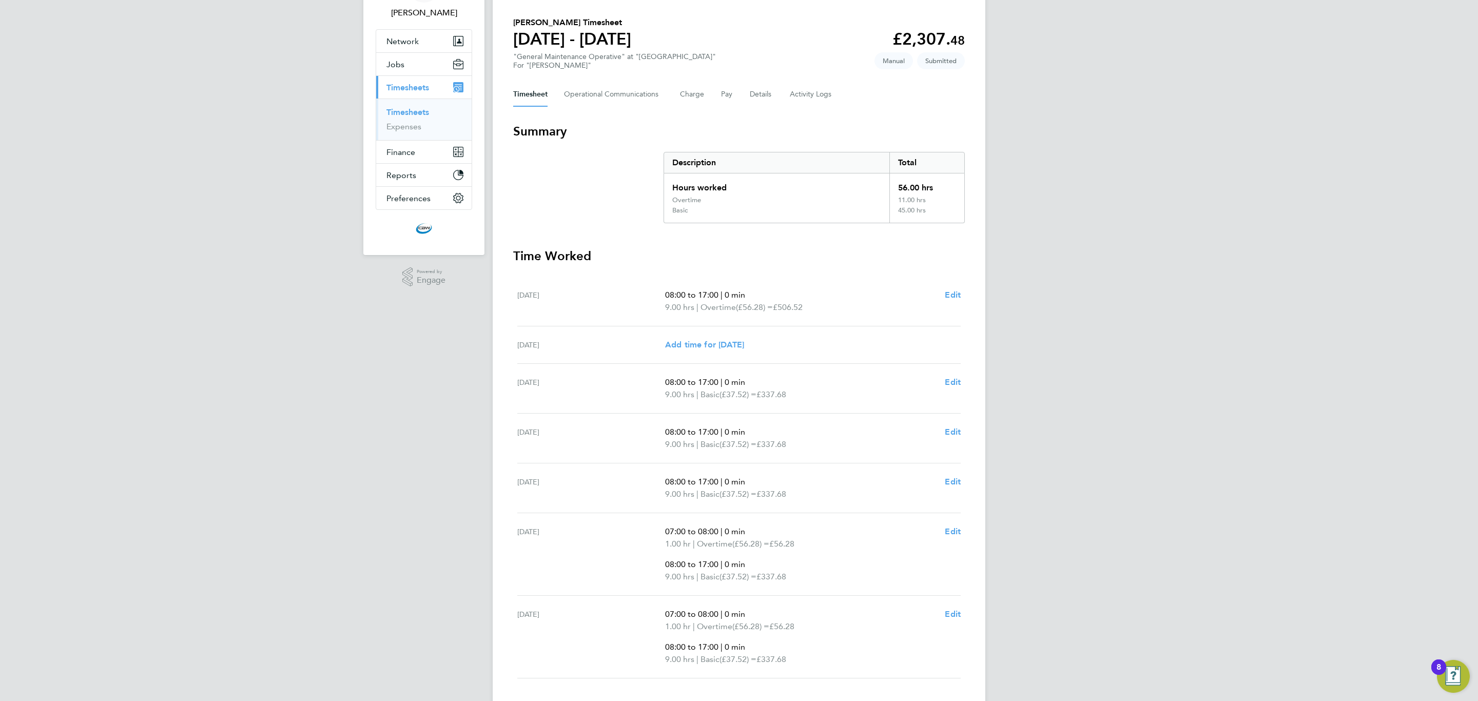
scroll to position [137, 0]
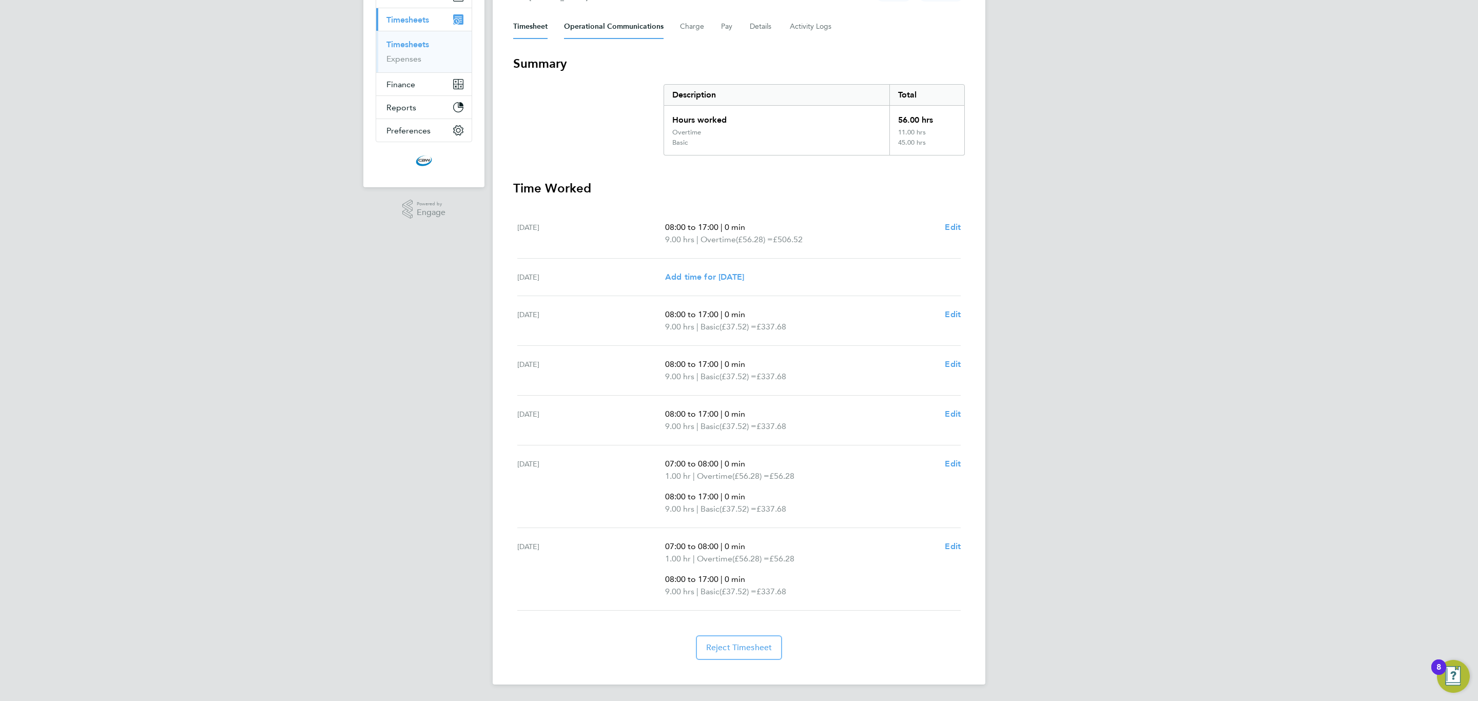
click at [596, 18] on Communications-tab "Operational Communications" at bounding box center [614, 26] width 100 height 25
